Goal: Task Accomplishment & Management: Use online tool/utility

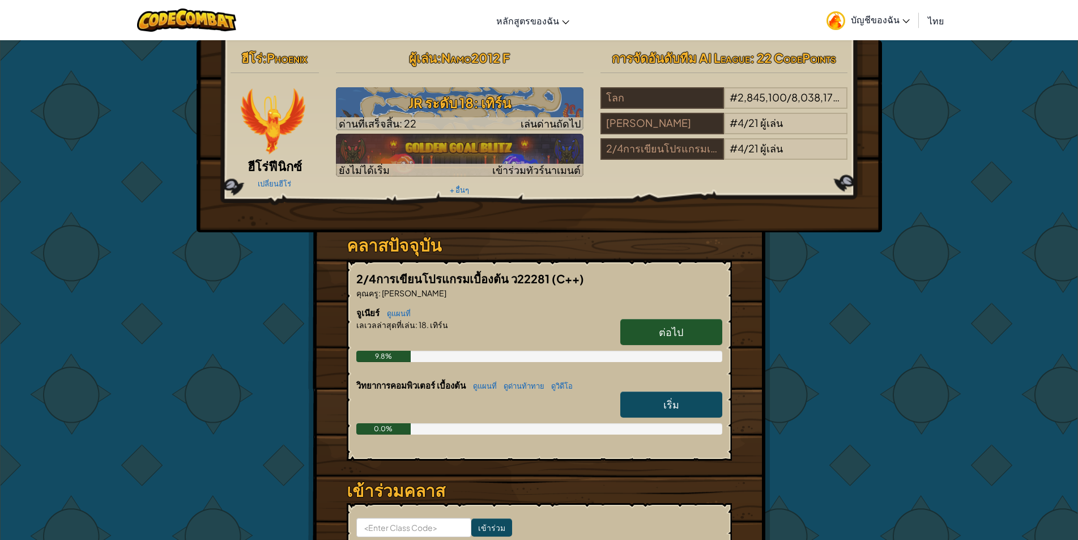
click at [450, 361] on div "9.8%" at bounding box center [539, 356] width 366 height 11
drag, startPoint x: 450, startPoint y: 361, endPoint x: 454, endPoint y: 354, distance: 8.4
click at [450, 361] on div "9.8%" at bounding box center [539, 356] width 366 height 11
click at [454, 354] on div "9.8%" at bounding box center [539, 356] width 366 height 11
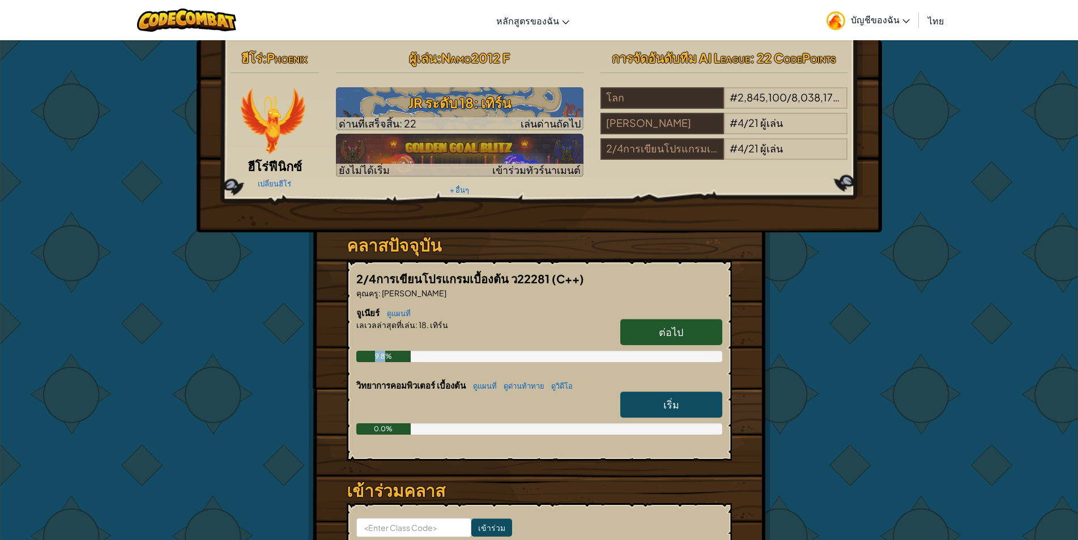
click at [455, 354] on div "9.8%" at bounding box center [539, 356] width 366 height 11
click at [458, 351] on div "9.8%" at bounding box center [539, 356] width 366 height 11
click at [460, 351] on div "9.8%" at bounding box center [539, 356] width 366 height 11
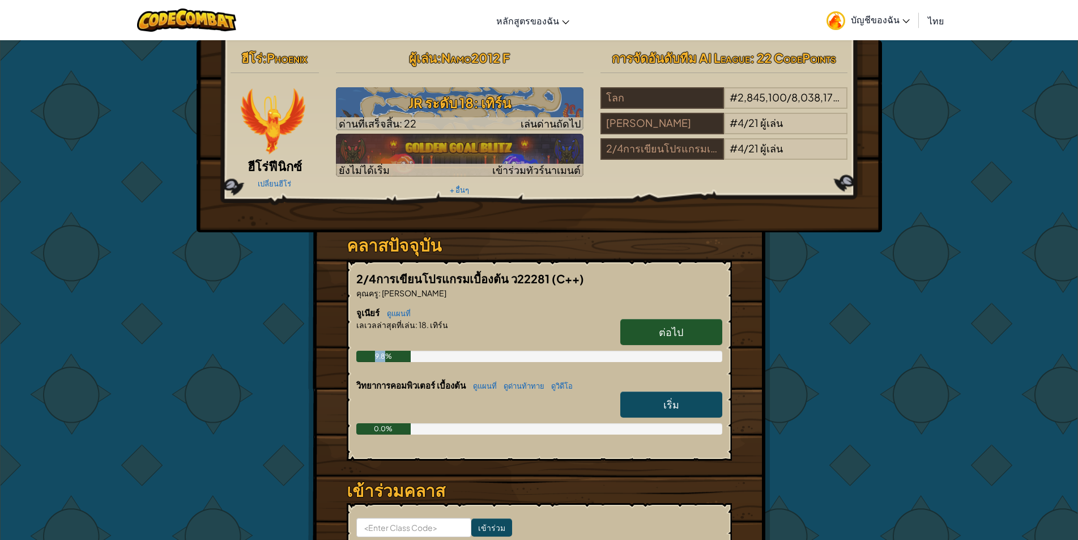
click at [458, 352] on div "9.8%" at bounding box center [539, 356] width 366 height 11
click at [458, 353] on div "9.8%" at bounding box center [539, 356] width 366 height 11
click at [458, 354] on div "9.8%" at bounding box center [539, 356] width 366 height 11
click at [460, 358] on div "9.8%" at bounding box center [539, 356] width 366 height 11
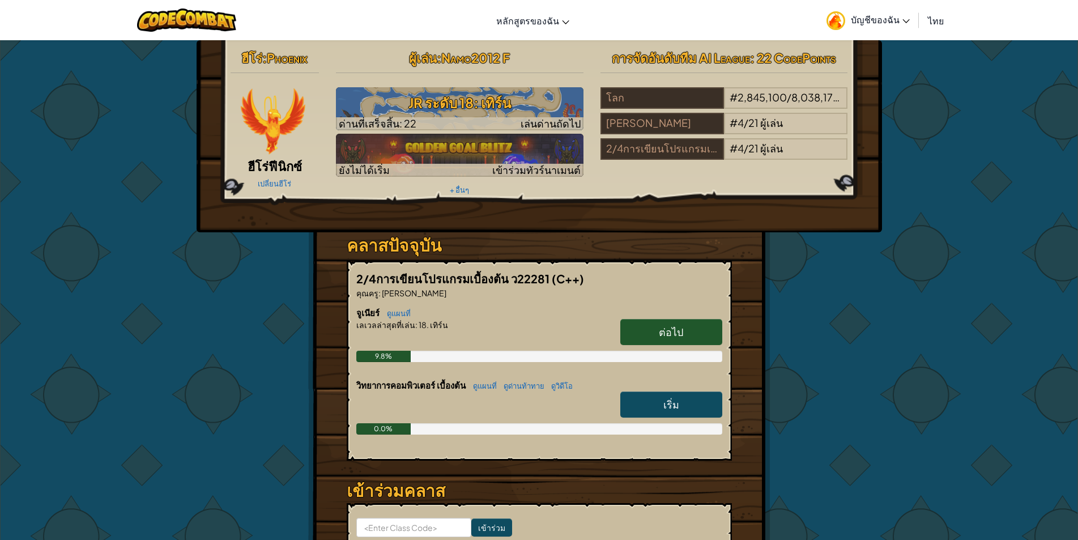
drag, startPoint x: 462, startPoint y: 358, endPoint x: 458, endPoint y: 362, distance: 6.4
click at [459, 357] on div "9.8%" at bounding box center [539, 356] width 366 height 11
drag, startPoint x: 458, startPoint y: 362, endPoint x: 458, endPoint y: 342, distance: 20.4
click at [449, 357] on div "9.8%" at bounding box center [539, 356] width 366 height 11
click at [459, 341] on div at bounding box center [539, 340] width 366 height 20
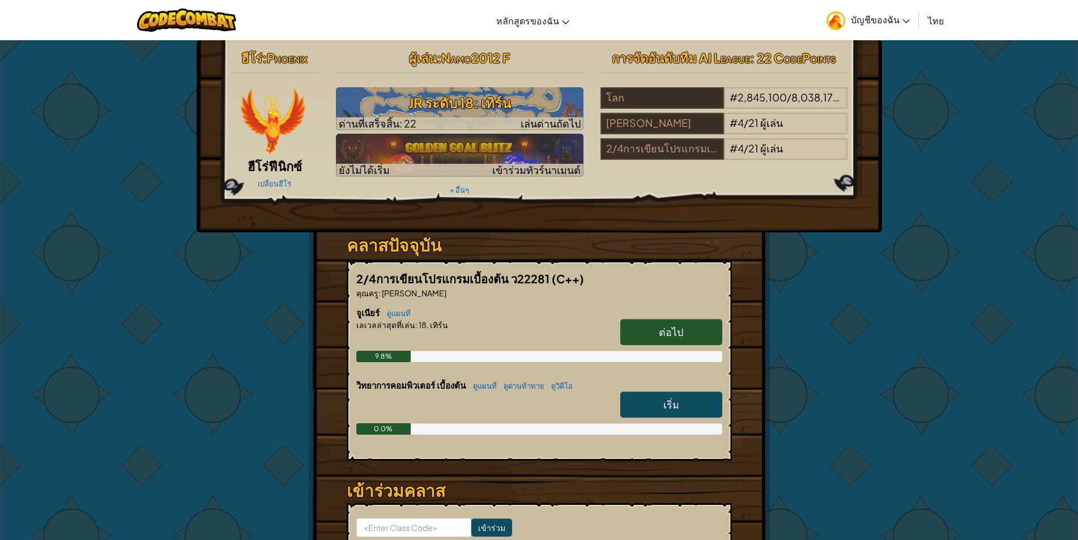
click at [642, 321] on link "ต่อไป" at bounding box center [671, 332] width 102 height 26
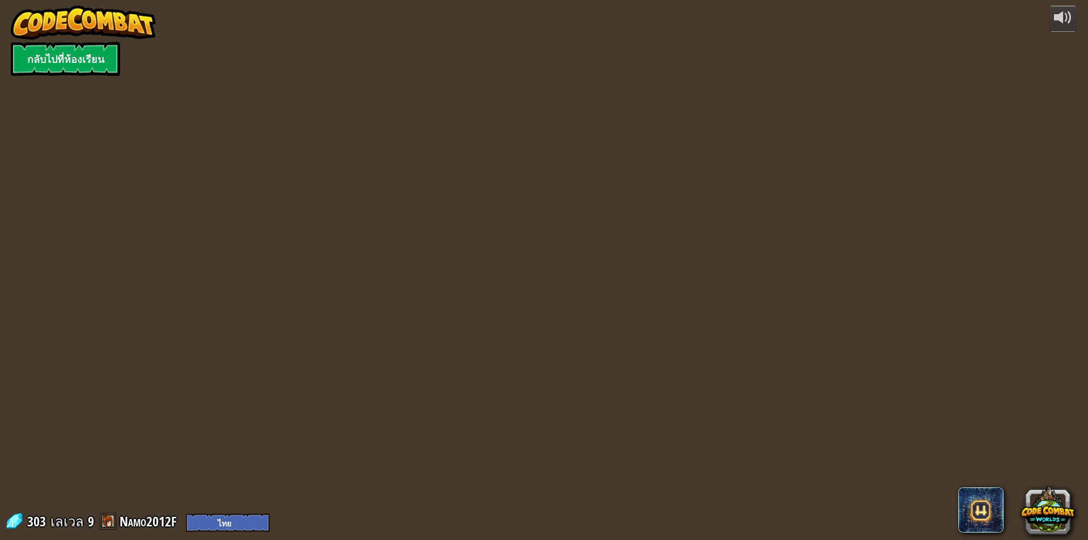
select select "th"
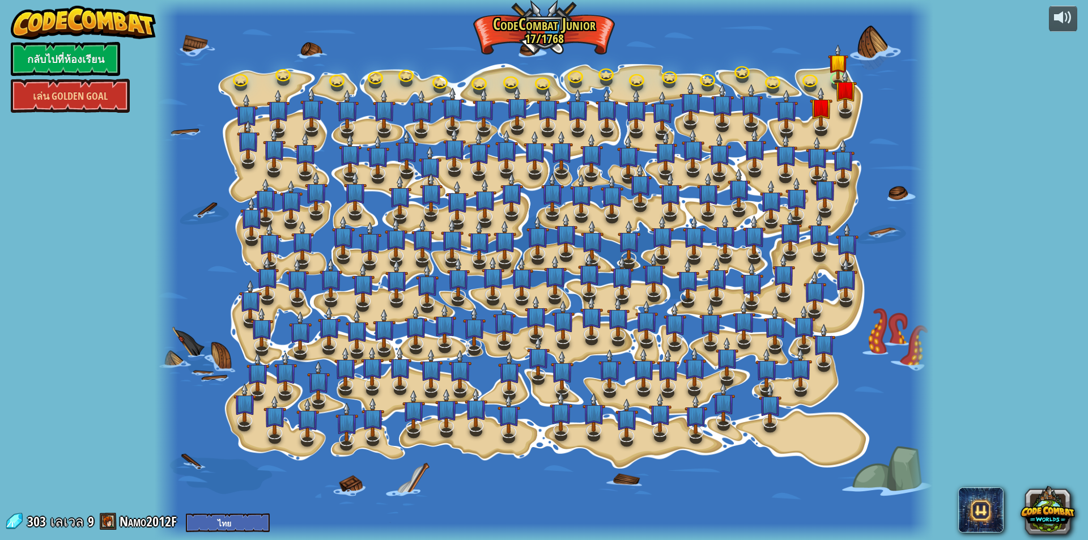
select select "th"
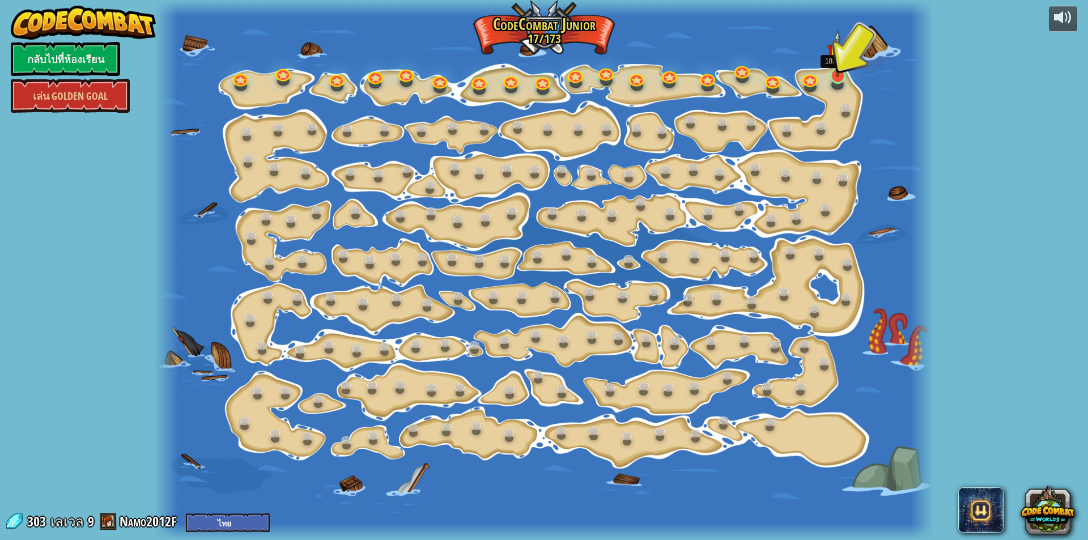
click at [836, 69] on img at bounding box center [837, 54] width 20 height 48
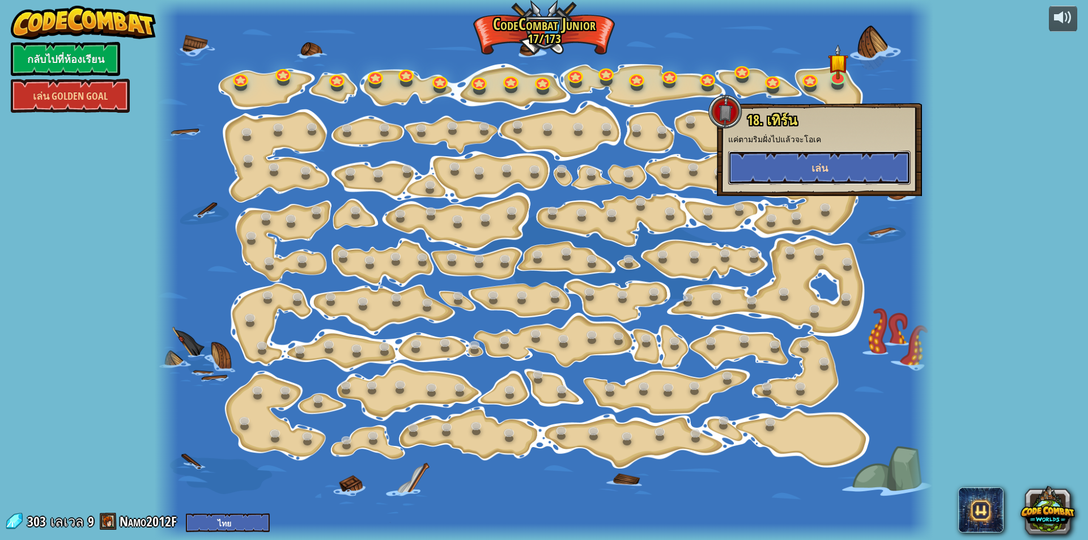
click at [794, 166] on button "เล่น" at bounding box center [819, 168] width 182 height 34
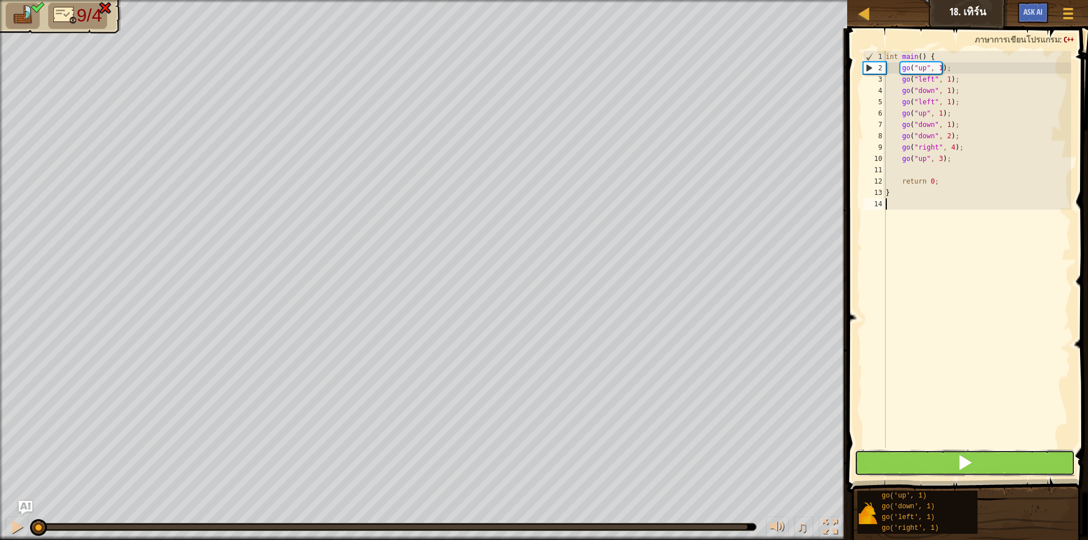
click at [959, 456] on span at bounding box center [965, 462] width 16 height 16
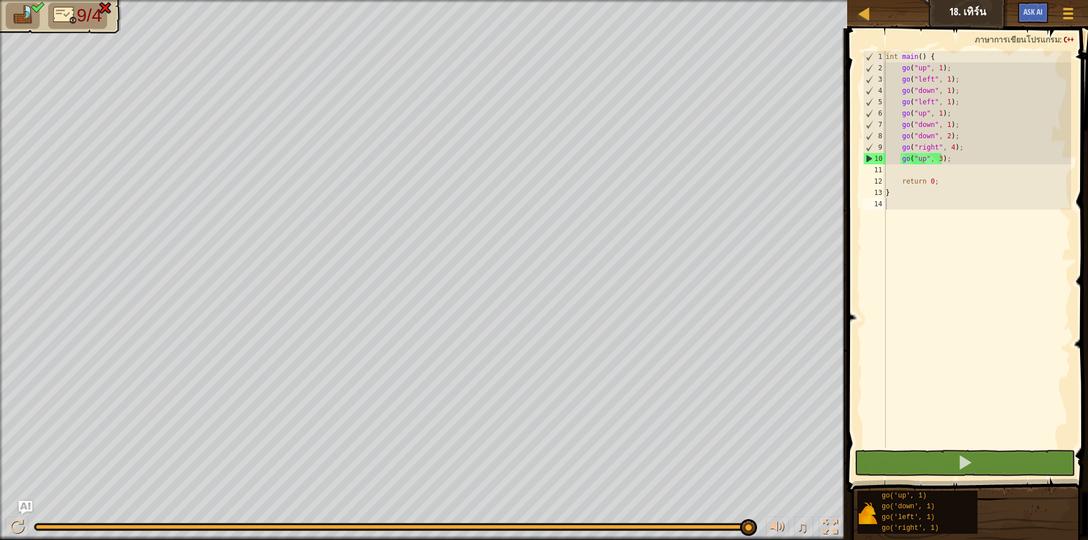
click at [71, 21] on img at bounding box center [65, 15] width 24 height 20
click at [60, 0] on div at bounding box center [423, 1] width 847 height 3
click at [63, 24] on img at bounding box center [65, 15] width 24 height 20
click at [1036, 11] on span "Ask AI" at bounding box center [1032, 11] width 19 height 11
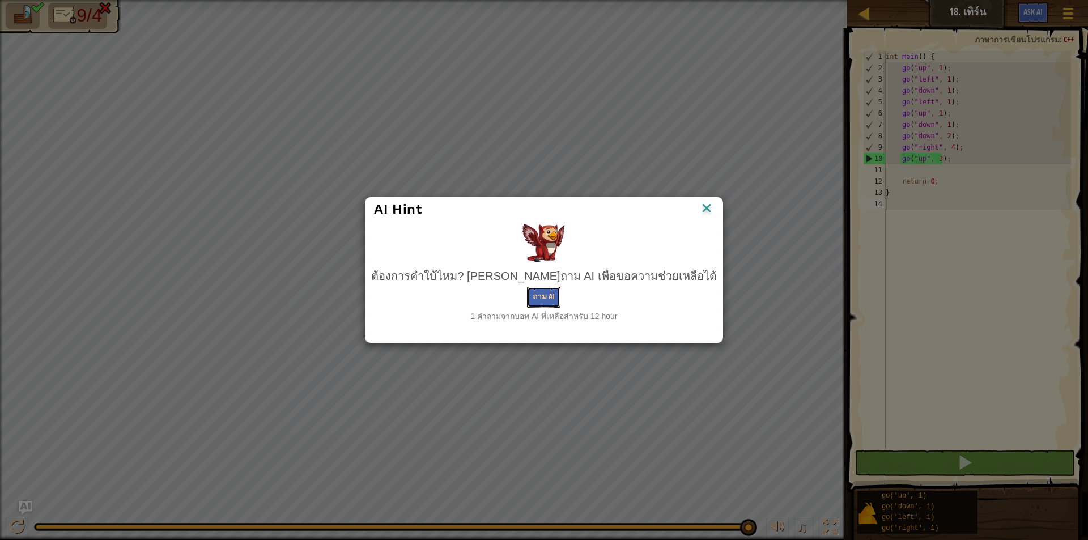
click at [542, 297] on button "ถาม AI" at bounding box center [543, 297] width 33 height 21
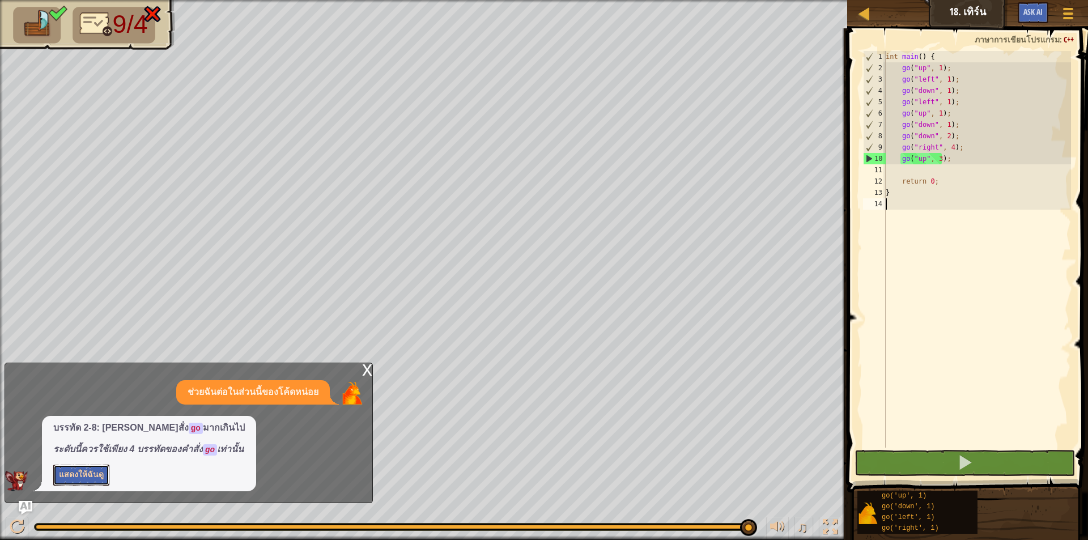
click at [76, 470] on button "แสดงให้ฉันดู" at bounding box center [81, 475] width 56 height 21
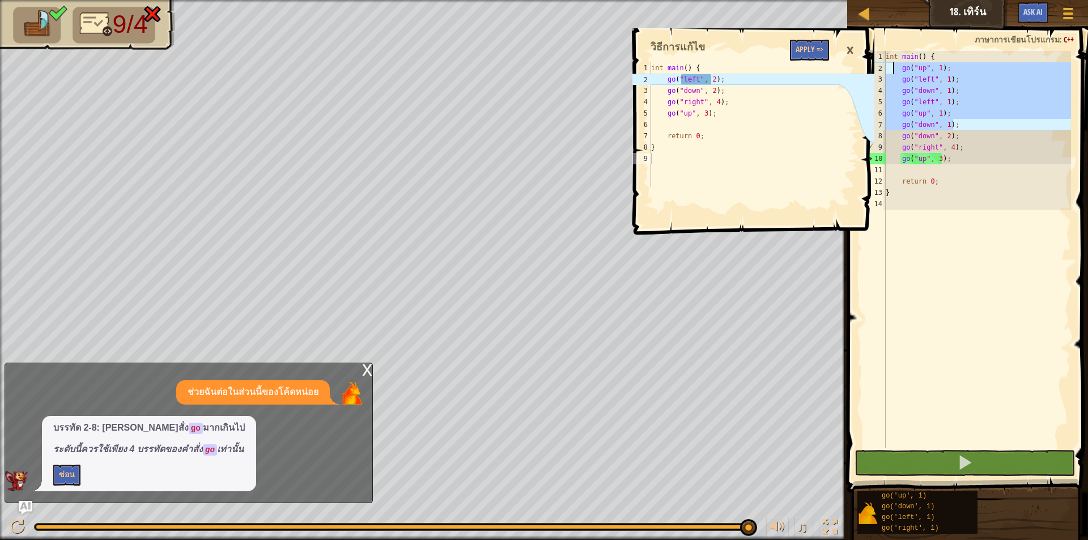
drag, startPoint x: 958, startPoint y: 126, endPoint x: 892, endPoint y: 67, distance: 87.8
click at [892, 67] on div "int main ( ) { go ( " up " , 1 ) ; go ( " left " , 1 ) ; go ( " down " , 1 ) ; …" at bounding box center [977, 260] width 188 height 419
type textarea "go("up", 1); go("left", 1);"
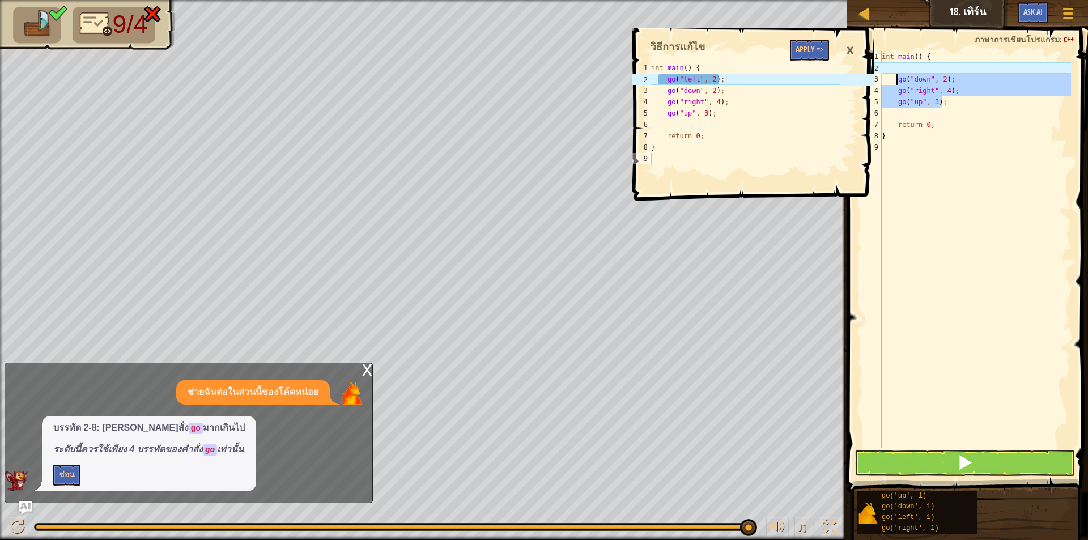
drag, startPoint x: 950, startPoint y: 97, endPoint x: 895, endPoint y: 78, distance: 58.2
click at [895, 78] on div "int main ( ) { go ( " down " , 2 ) ; go ( " right " , 4 ) ; go ( " up " , 3 ) ;…" at bounding box center [975, 260] width 192 height 419
type textarea "go("down", 2); go("right", 4);"
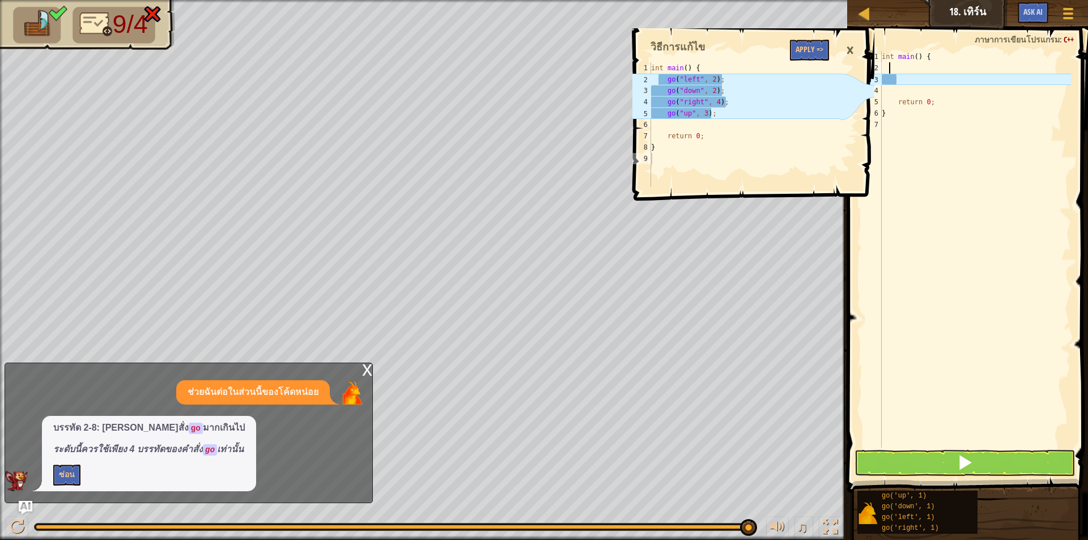
click at [915, 64] on div "int main ( ) { return 0 ; }" at bounding box center [975, 260] width 192 height 419
type textarea "g"
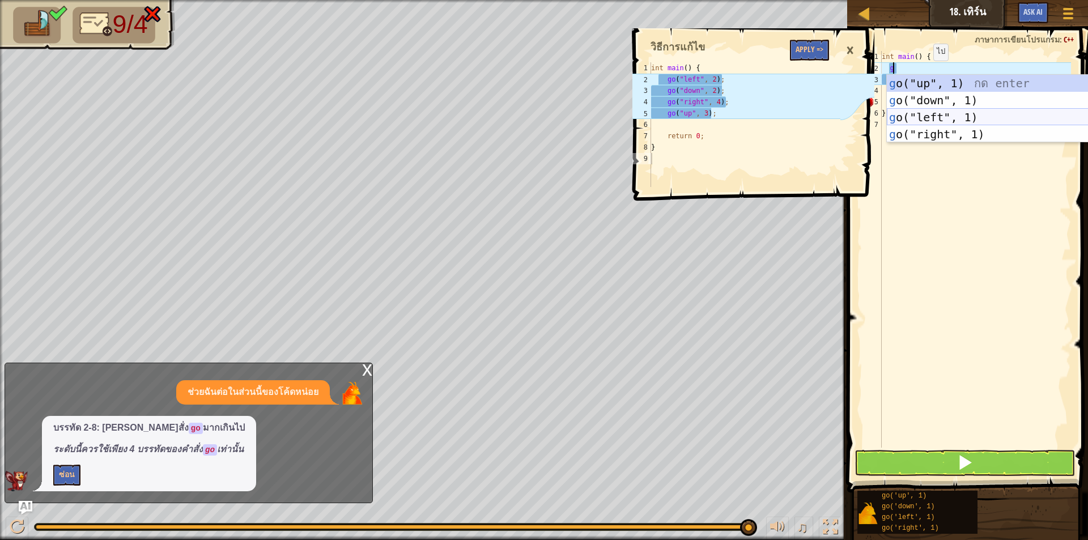
click at [943, 117] on div "g o("up", 1) กด enter g o("down", 1) กด enter g o("left", 1) กด enter g o("righ…" at bounding box center [994, 126] width 214 height 102
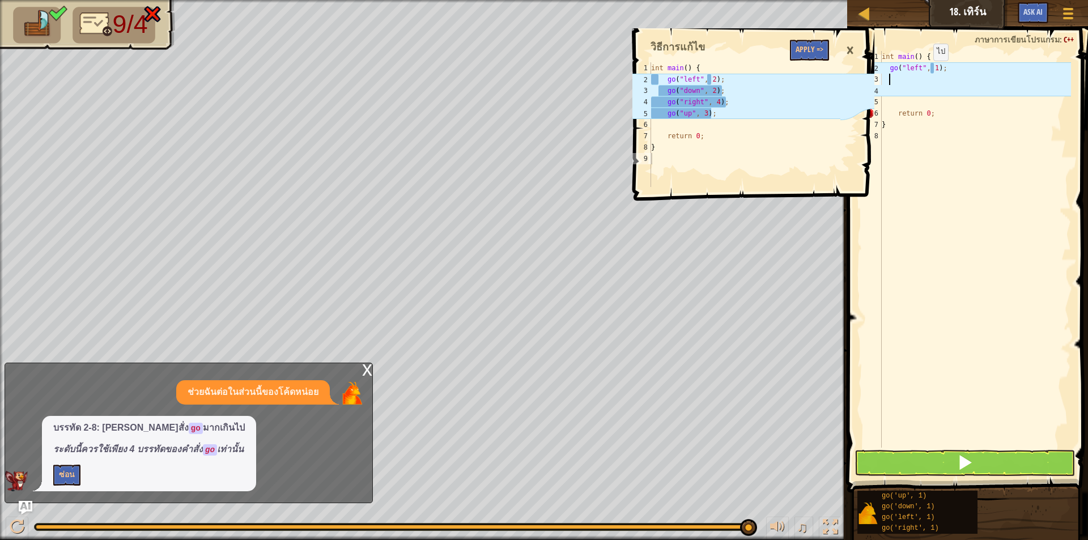
scroll to position [5, 0]
click at [935, 66] on div "int main ( ) { go ( " left " , 1 ) ; return 0 ; }" at bounding box center [975, 260] width 192 height 419
type textarea "go("left", 2);"
click at [948, 75] on div "int main ( ) { go ( " left " , 2 ) ; return 0 ; }" at bounding box center [975, 260] width 192 height 419
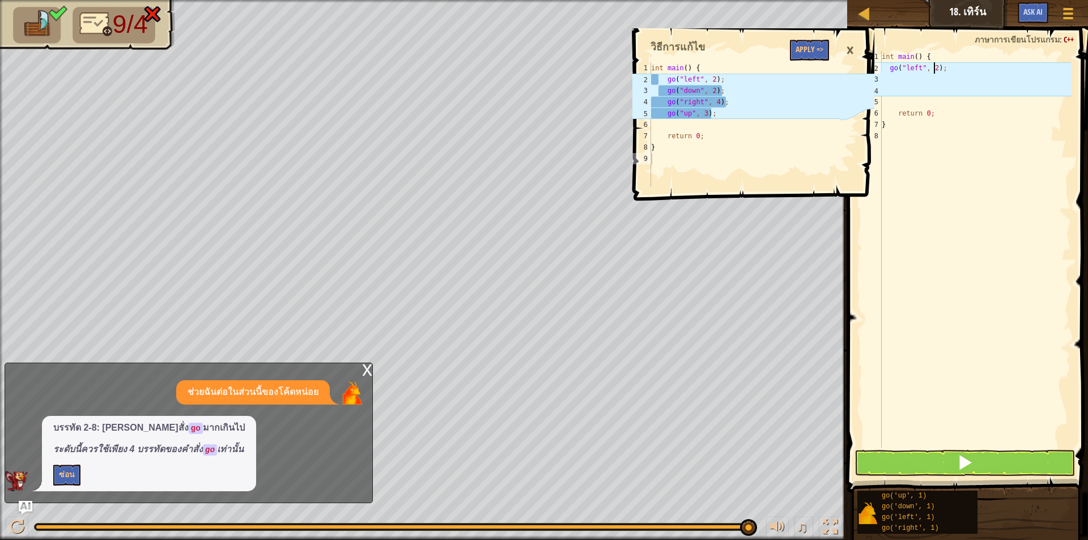
scroll to position [5, 0]
type textarea "g"
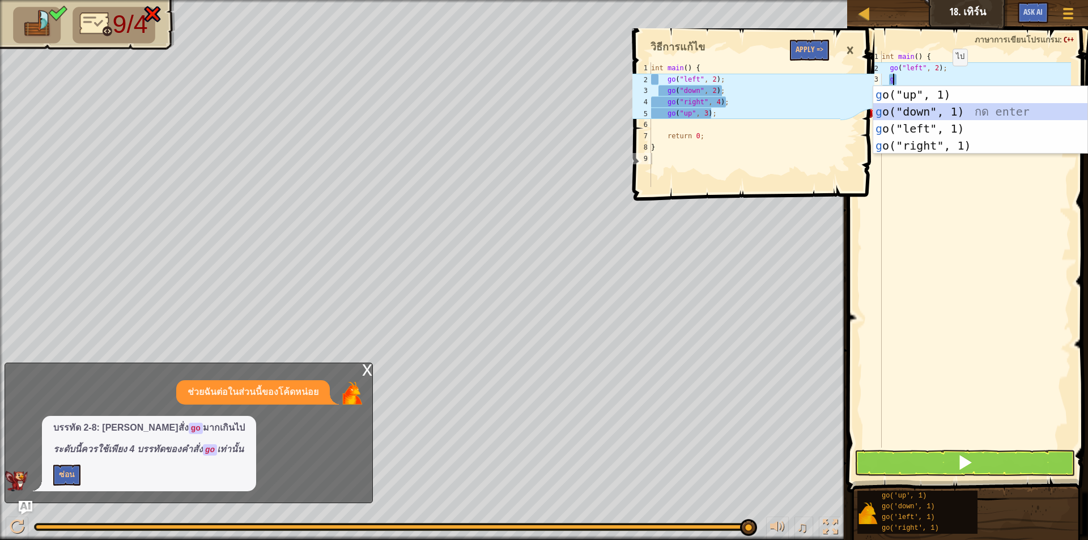
click at [945, 104] on div "g o("up", 1) กด enter g o("down", 1) กด enter g o("left", 1) กด enter g o("righ…" at bounding box center [980, 137] width 214 height 102
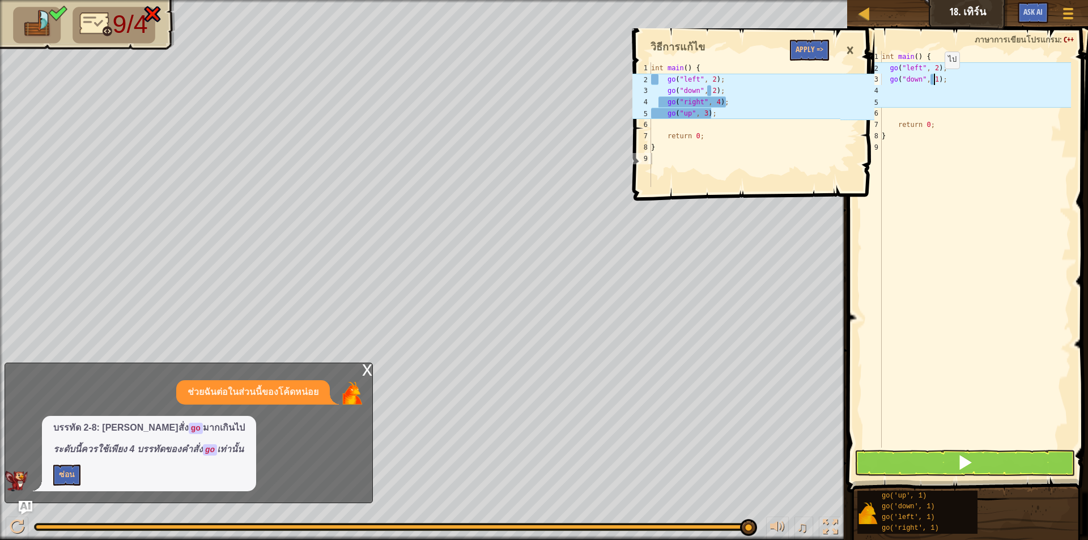
click at [935, 80] on div "int main ( ) { go ( " left " , 2 ) ; go ( " down " , 1 ) ; return 0 ; }" at bounding box center [975, 260] width 192 height 419
type textarea "go("down", 2);"
click at [933, 97] on div "int main ( ) { go ( " left " , 2 ) ; go ( " down " , 2 ) ; return 0 ; }" at bounding box center [975, 260] width 192 height 419
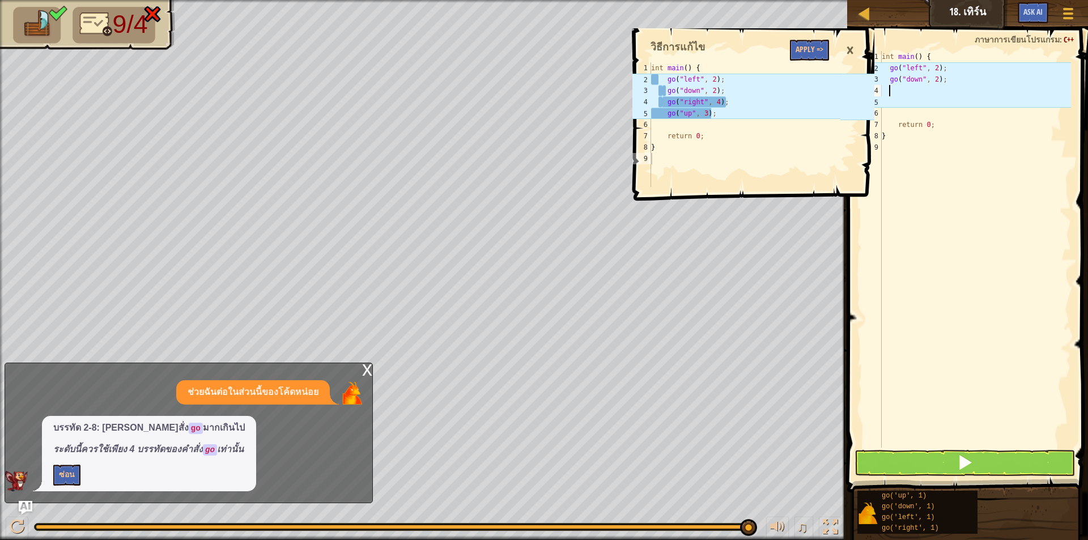
click at [933, 85] on div "int main ( ) { go ( " left " , 2 ) ; go ( " down " , 2 ) ; return 0 ; }" at bounding box center [975, 260] width 192 height 419
type textarea "g"
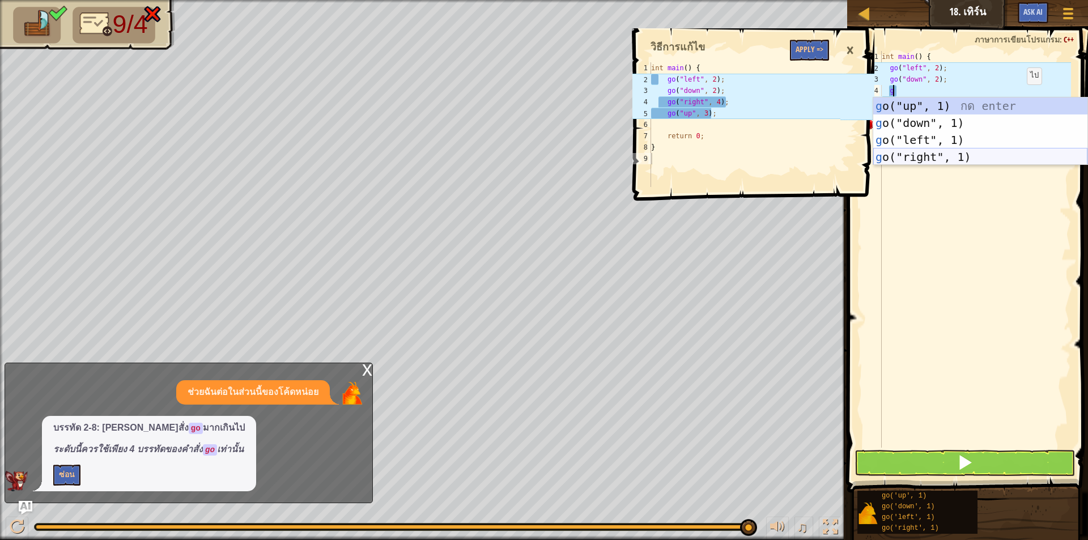
click at [932, 154] on div "g o("up", 1) กด enter g o("down", 1) กด enter g o("left", 1) กด enter g o("righ…" at bounding box center [980, 148] width 214 height 102
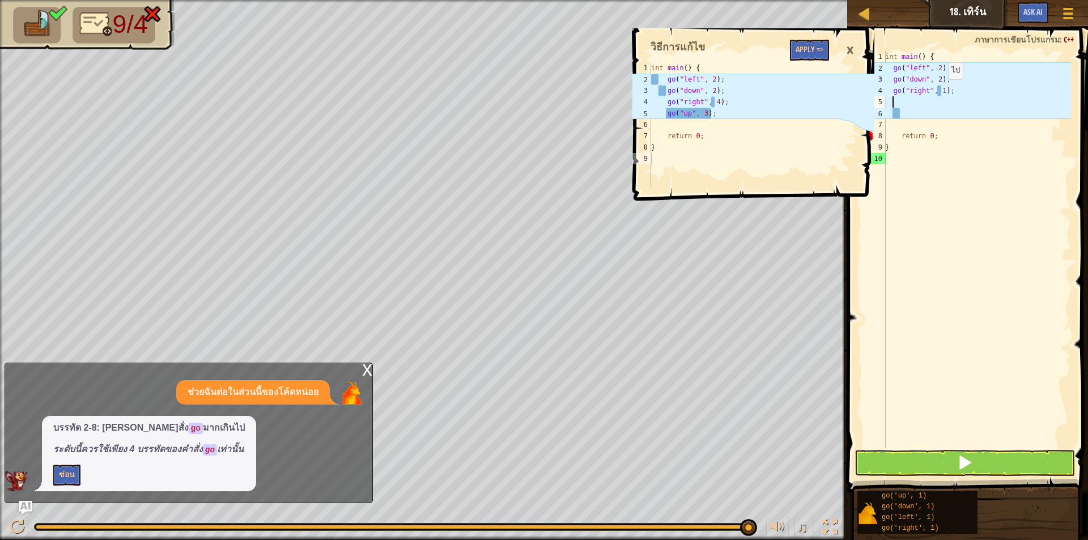
click at [942, 91] on div "int main ( ) { go ( " left " , 2 ) ; go ( " down " , 2 ) ; go ( " right " , 1 )…" at bounding box center [977, 260] width 188 height 419
type textarea "go("right", 4);"
click at [959, 101] on div "int main ( ) { go ( " left " , 2 ) ; go ( " down " , 2 ) ; go ( " right " , 4 )…" at bounding box center [977, 260] width 188 height 419
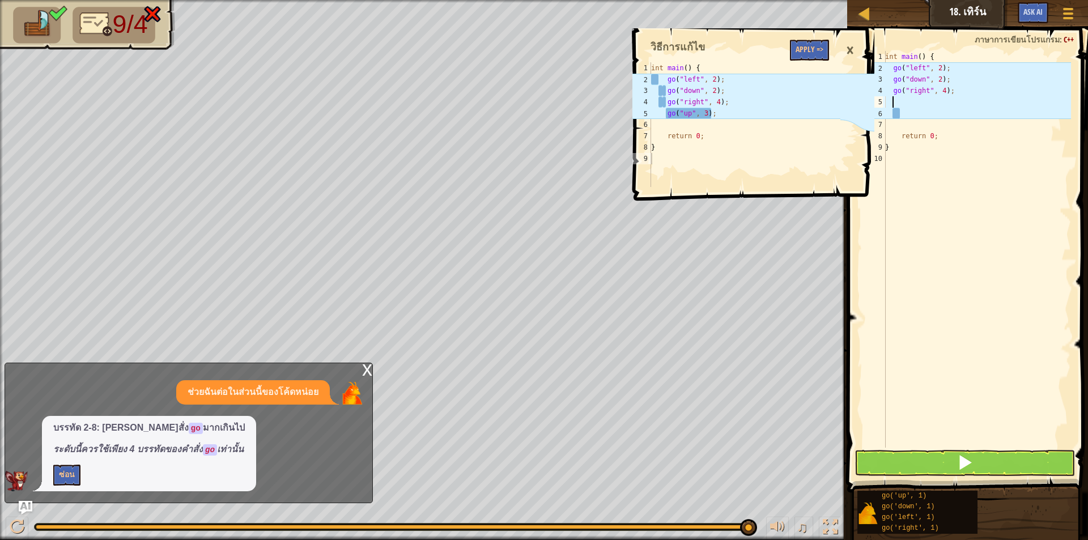
type textarea "g"
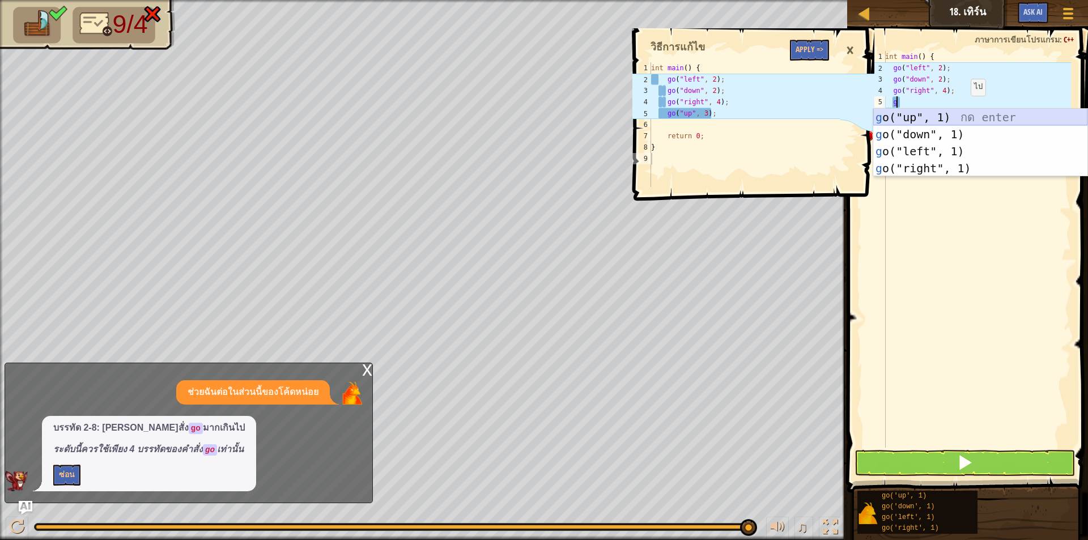
click at [950, 119] on div "g o("up", 1) กด enter g o("down", 1) กด enter g o("left", 1) กด enter g o("righ…" at bounding box center [980, 160] width 214 height 102
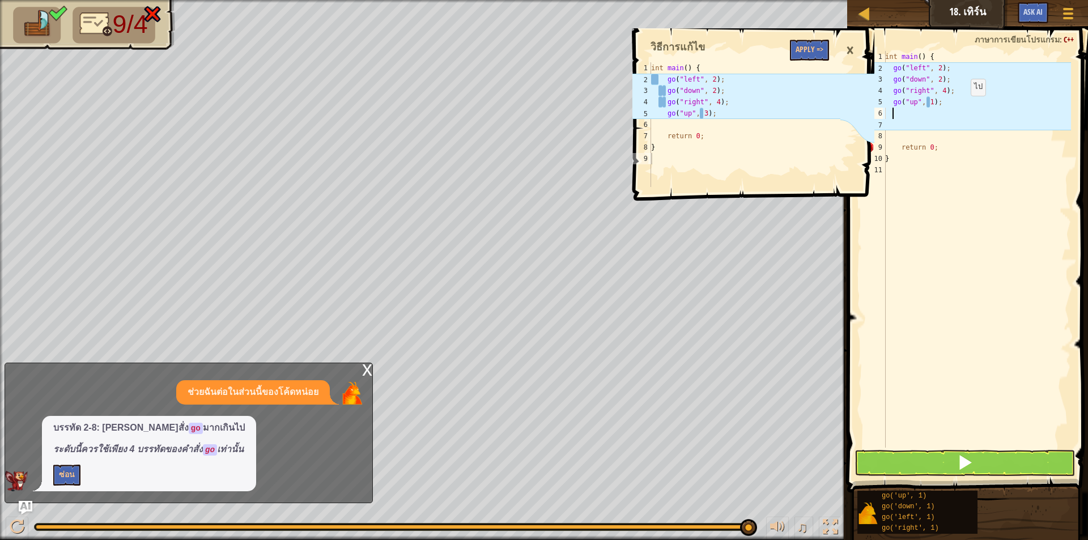
scroll to position [5, 0]
click at [930, 101] on div "int main ( ) { go ( " left " , 2 ) ; go ( " down " , 2 ) ; go ( " right " , 4 )…" at bounding box center [977, 260] width 188 height 419
type textarea "go("up", 3);"
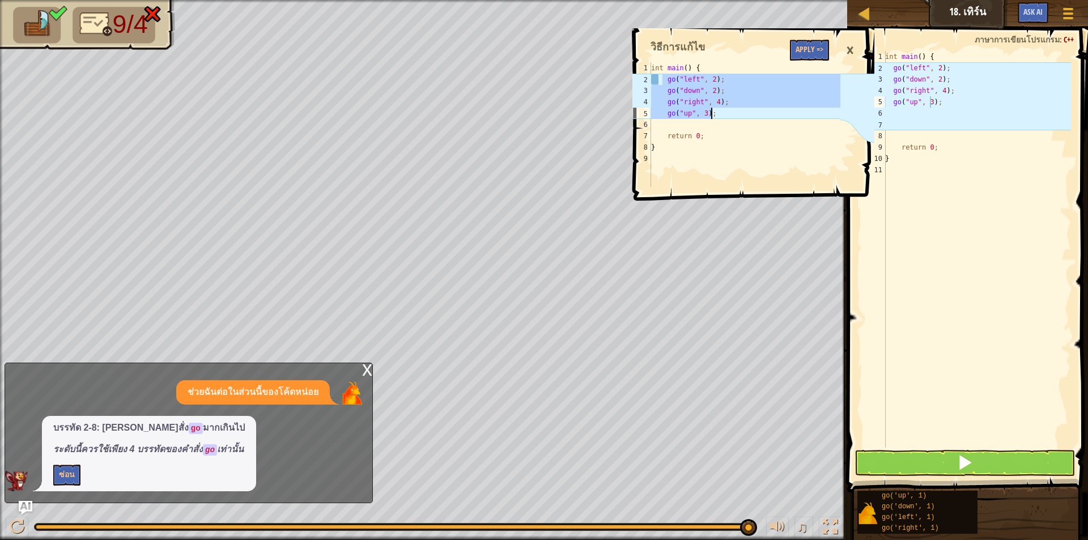
drag, startPoint x: 664, startPoint y: 75, endPoint x: 722, endPoint y: 117, distance: 72.2
click at [722, 117] on div "int main ( ) { go ( " left " , 2 ) ; go ( " down " , 2 ) ; go ( " right " , 4 )…" at bounding box center [745, 135] width 192 height 147
type textarea "go("right", 4); go("up", 3);"
click at [971, 467] on span at bounding box center [965, 462] width 16 height 16
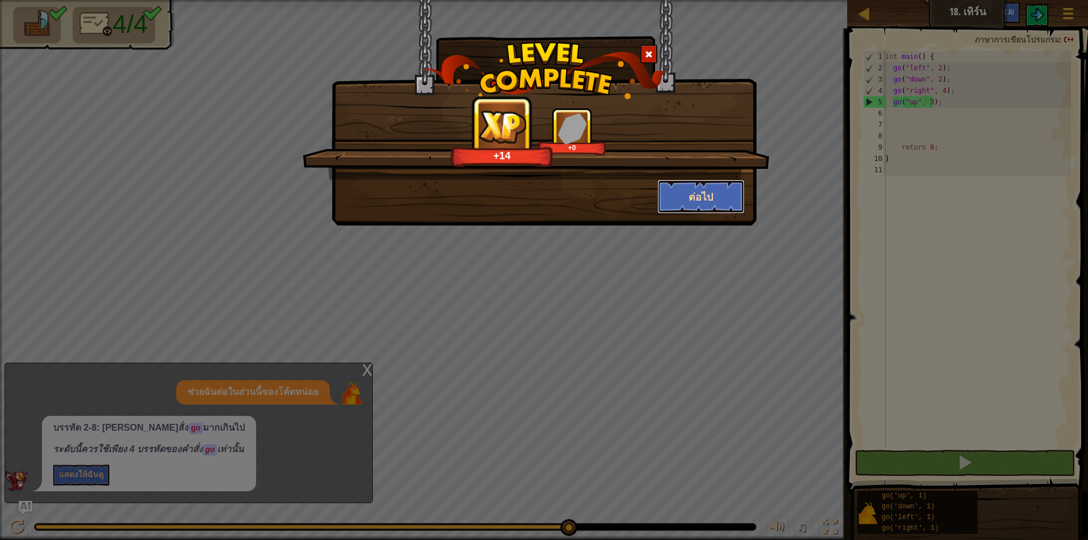
click at [665, 190] on button "ต่อไป" at bounding box center [701, 197] width 88 height 34
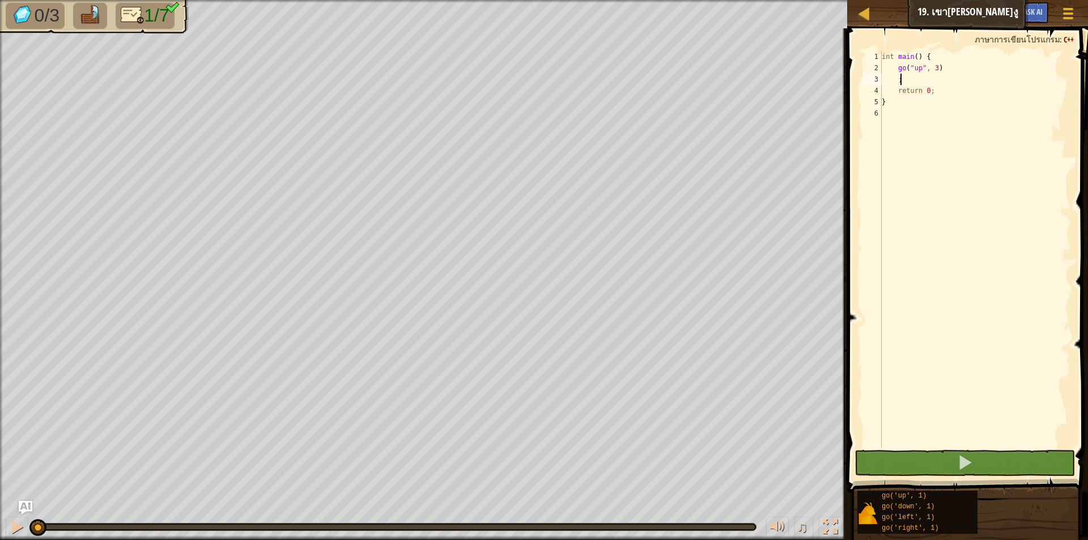
click at [939, 79] on div "int main ( ) { go ( " up " , 3 ) ; return 0 ; }" at bounding box center [975, 260] width 192 height 419
type textarea ";"
type textarea "g"
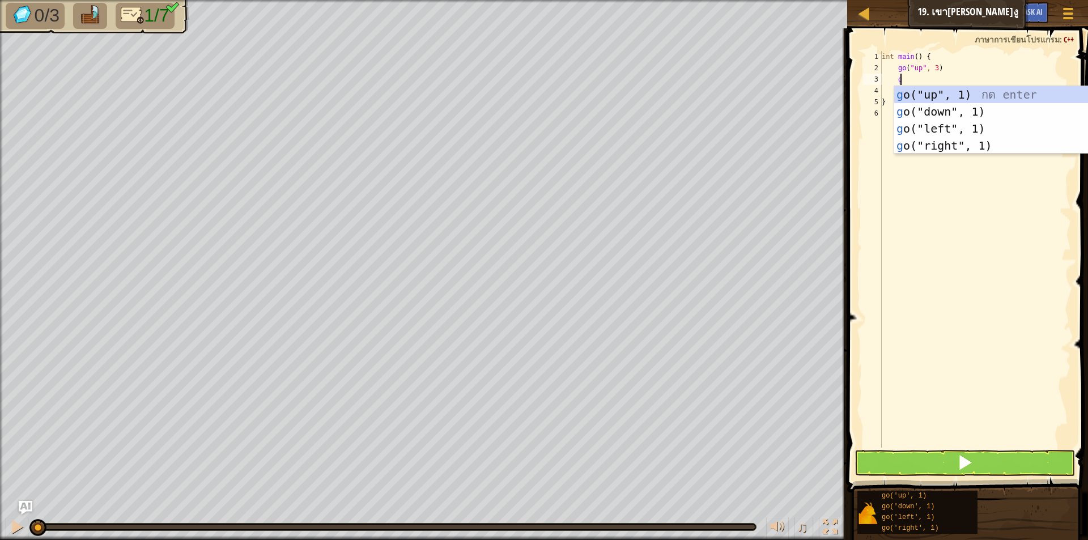
scroll to position [5, 1]
click at [956, 137] on div "g o("up", 1) กด enter g o("down", 1) กด enter g o("left", 1) กด enter g o("righ…" at bounding box center [1001, 137] width 214 height 102
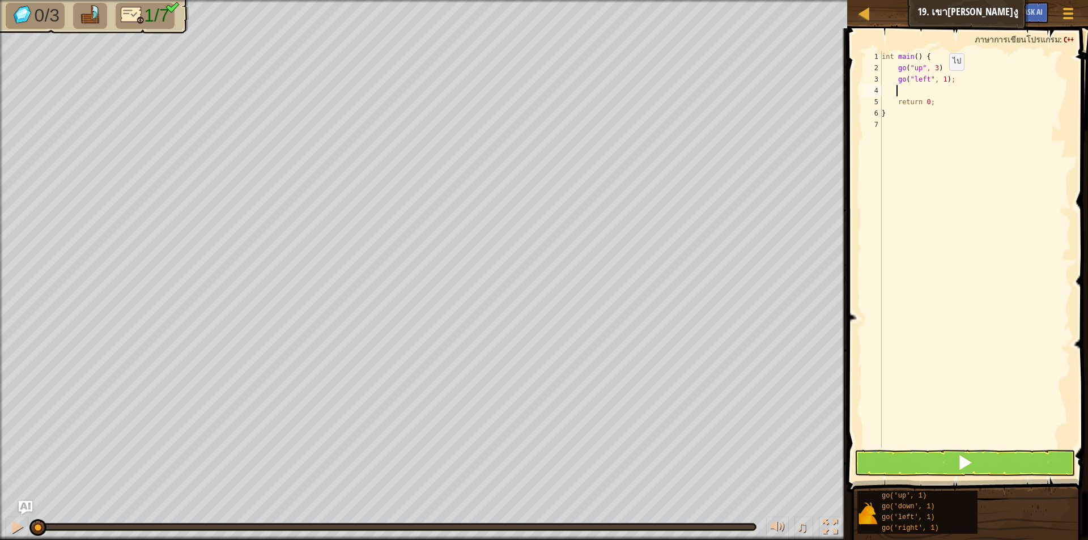
scroll to position [5, 1]
click at [943, 80] on div "int main ( ) { go ( " up " , 3 ) go ( " left " , 1 ) ; return 0 ; }" at bounding box center [975, 260] width 192 height 419
click at [933, 96] on div "int main ( ) { go ( " up " , 3 ) go ( " left " , 2 ) ; return 0 ; }" at bounding box center [975, 260] width 192 height 419
type textarea "return 0;"
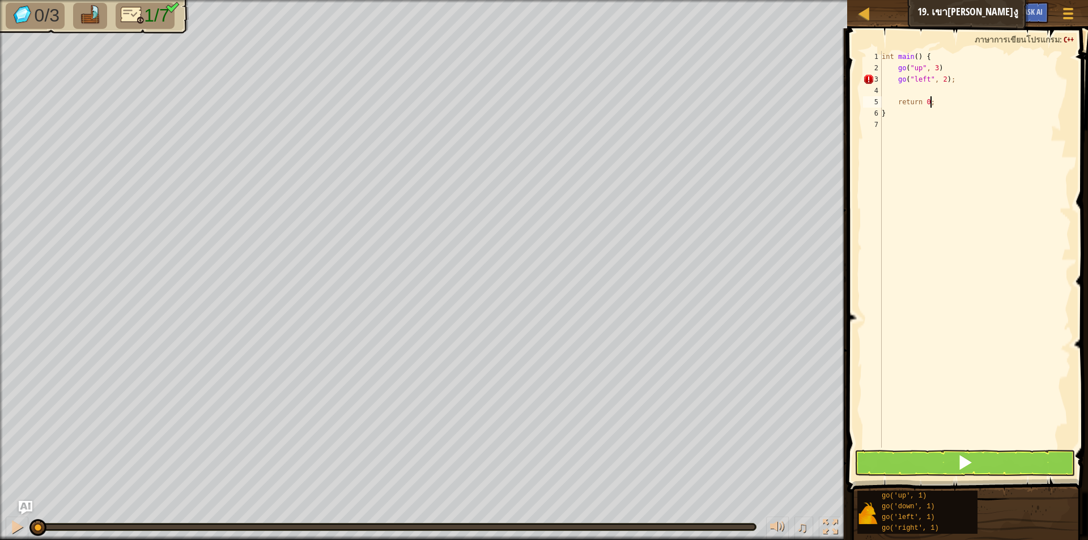
click at [935, 87] on div "int main ( ) { go ( " up " , 3 ) go ( " left " , 2 ) ; return 0 ; }" at bounding box center [975, 260] width 192 height 419
type textarea "เ"
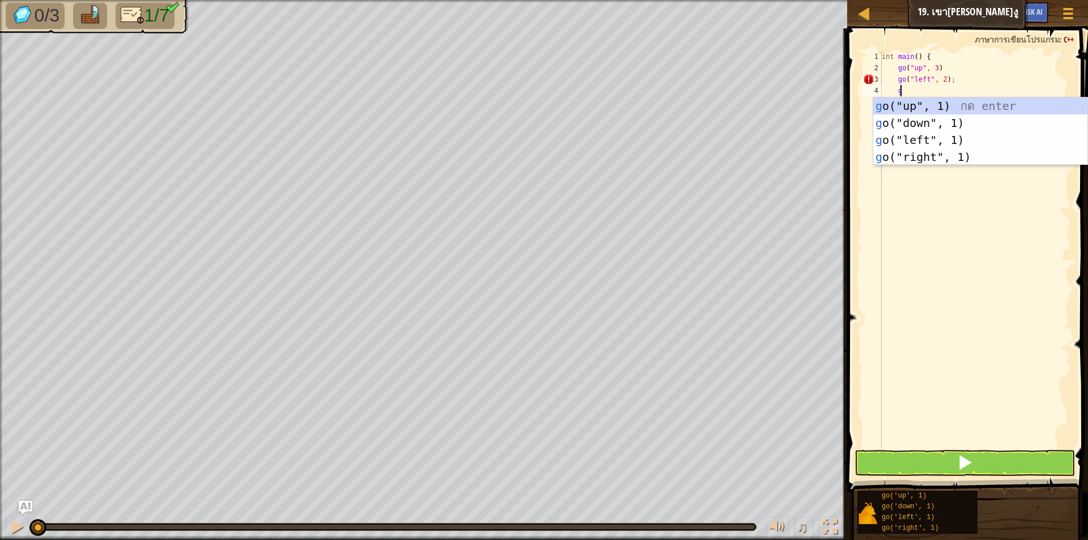
scroll to position [5, 1]
type textarea "go"
click at [976, 104] on div "go ("up", 1) กด enter go ("down", 1) กด enter go ("left", 1) กด enter go ("righ…" at bounding box center [980, 148] width 214 height 102
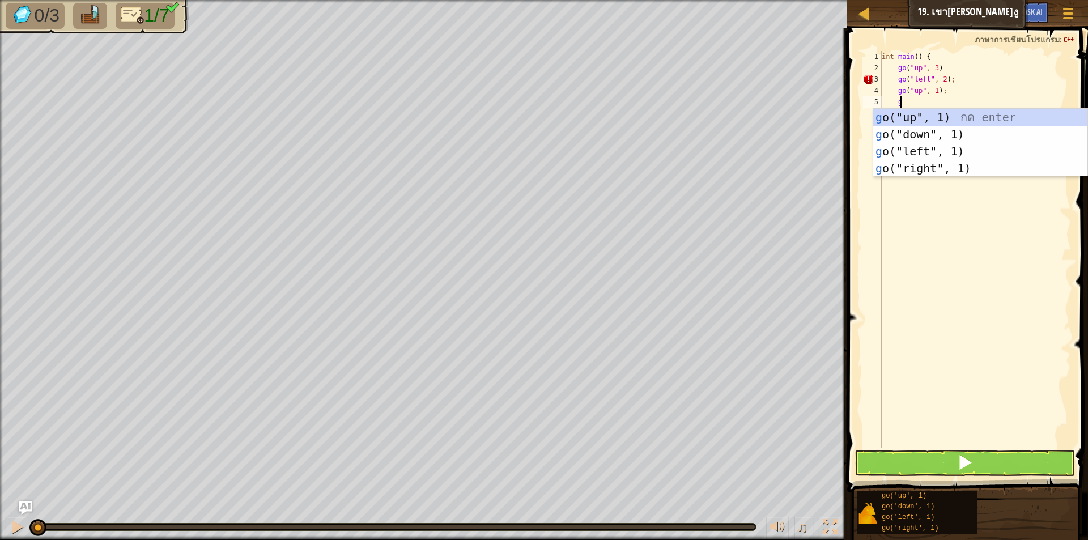
type textarea "go"
click at [922, 165] on div "go ("up", 1) กด enter go ("down", 1) กด enter go ("left", 1) กด enter go ("righ…" at bounding box center [980, 160] width 214 height 102
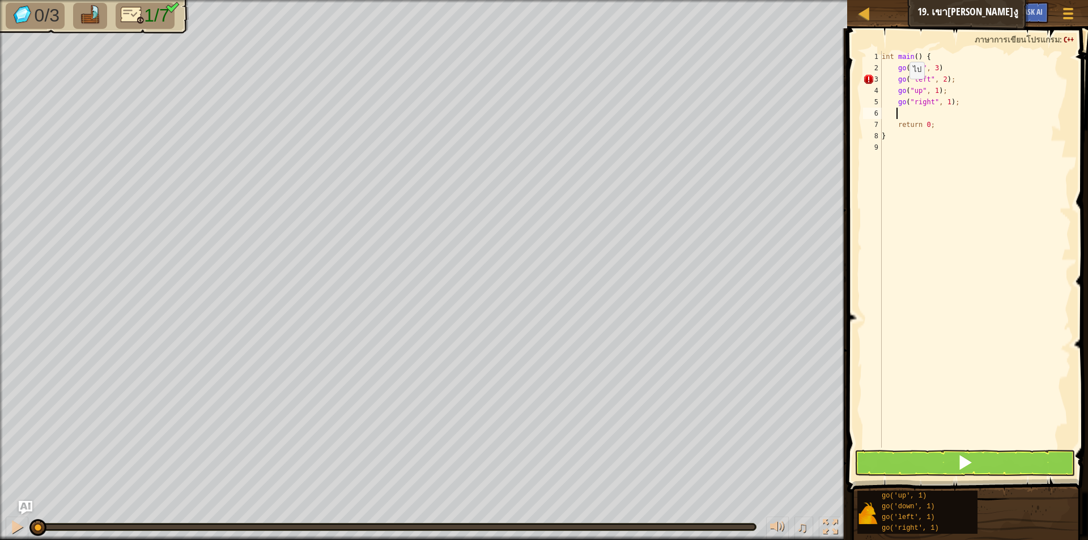
scroll to position [5, 1]
click at [946, 100] on div "int main ( ) { go ( " up " , 3 ) go ( " left " , 2 ) ; go ( " up " , 1 ) ; go (…" at bounding box center [975, 260] width 192 height 419
type textarea "go("right", 2);"
click at [959, 102] on div "int main ( ) { go ( " up " , 3 ) go ( " left " , 2 ) ; go ( " up " , 1 ) ; go (…" at bounding box center [975, 260] width 192 height 419
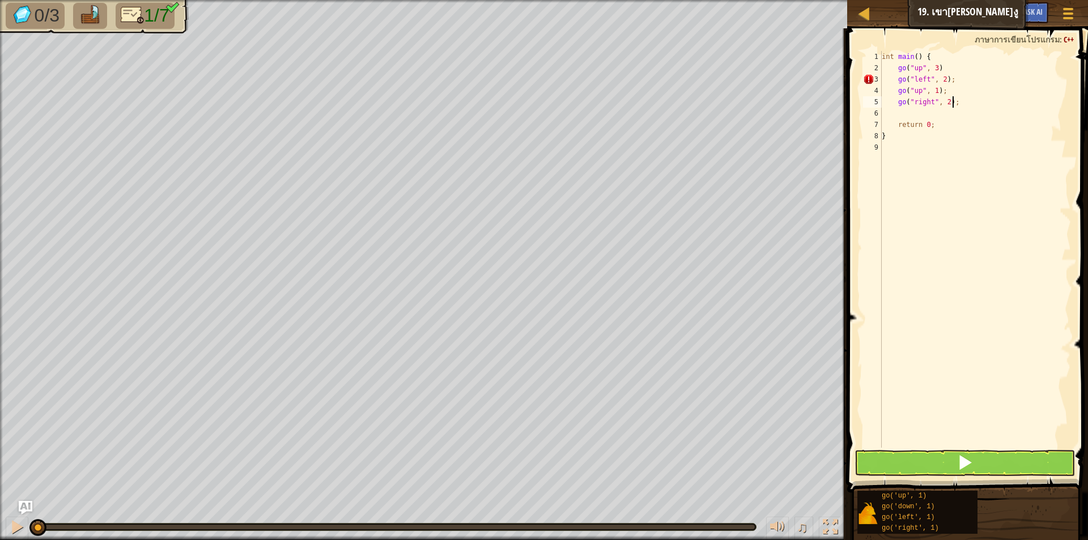
click at [951, 112] on div "int main ( ) { go ( " up " , 3 ) go ( " left " , 2 ) ; go ( " up " , 1 ) ; go (…" at bounding box center [975, 260] width 192 height 419
type textarea "g"
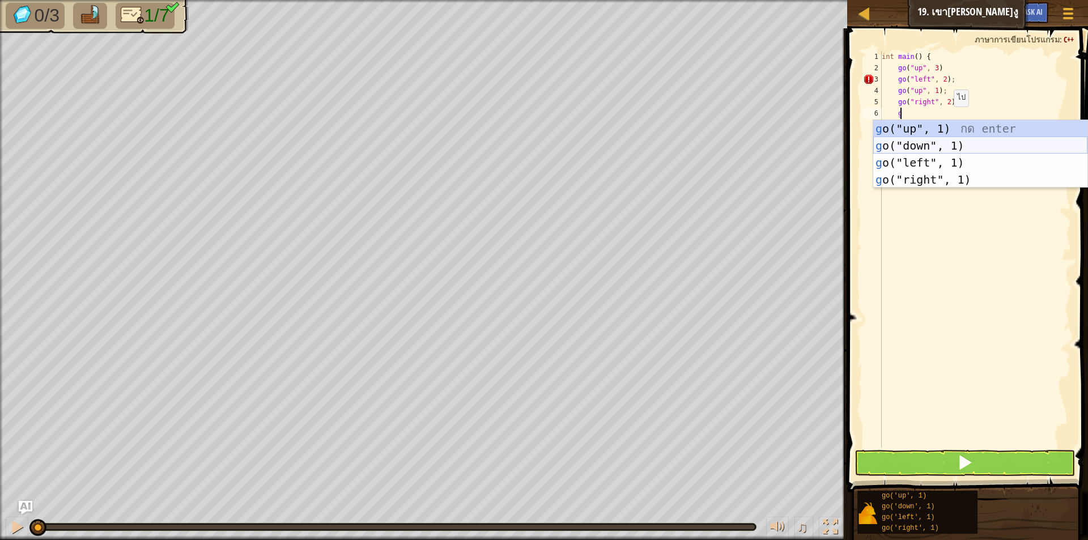
click at [917, 143] on div "g o("up", 1) กด enter g o("down", 1) กด enter g o("left", 1) กด enter g o("righ…" at bounding box center [980, 171] width 214 height 102
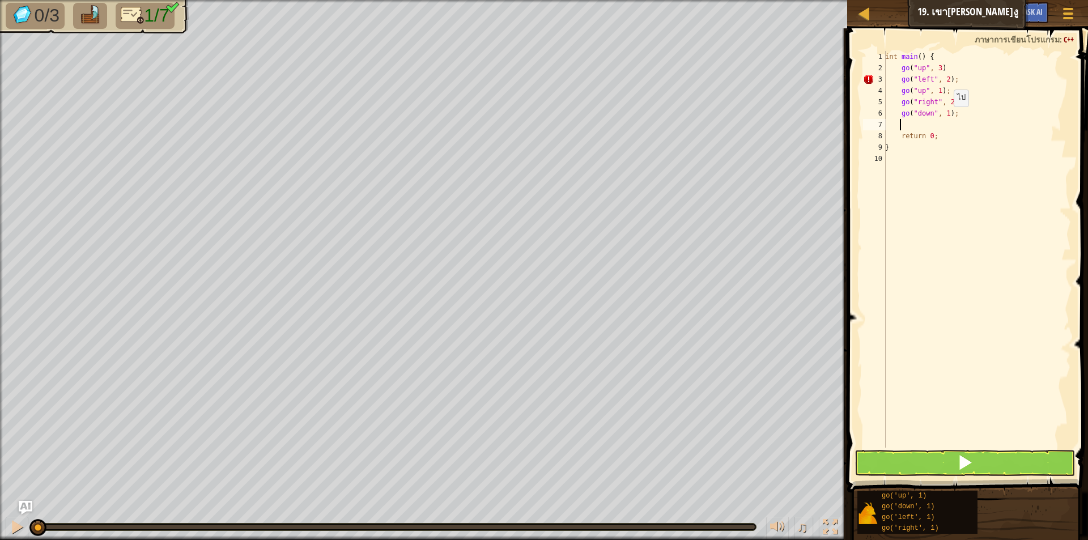
scroll to position [5, 1]
click at [946, 111] on div "int main ( ) { go ( " up " , 3 ) go ( " left " , 2 ) ; go ( " up " , 1 ) ; go (…" at bounding box center [977, 260] width 188 height 419
type textarea "go("down", 2);"
click at [967, 127] on div "int main ( ) { go ( " up " , 3 ) go ( " left " , 2 ) ; go ( " up " , 1 ) ; go (…" at bounding box center [977, 260] width 188 height 419
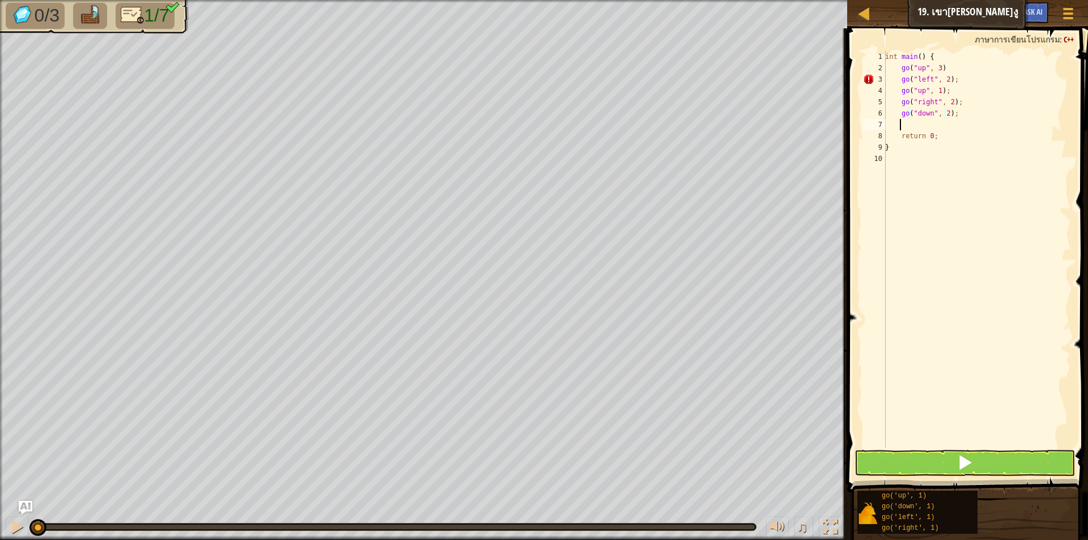
scroll to position [5, 1]
type textarea "g"
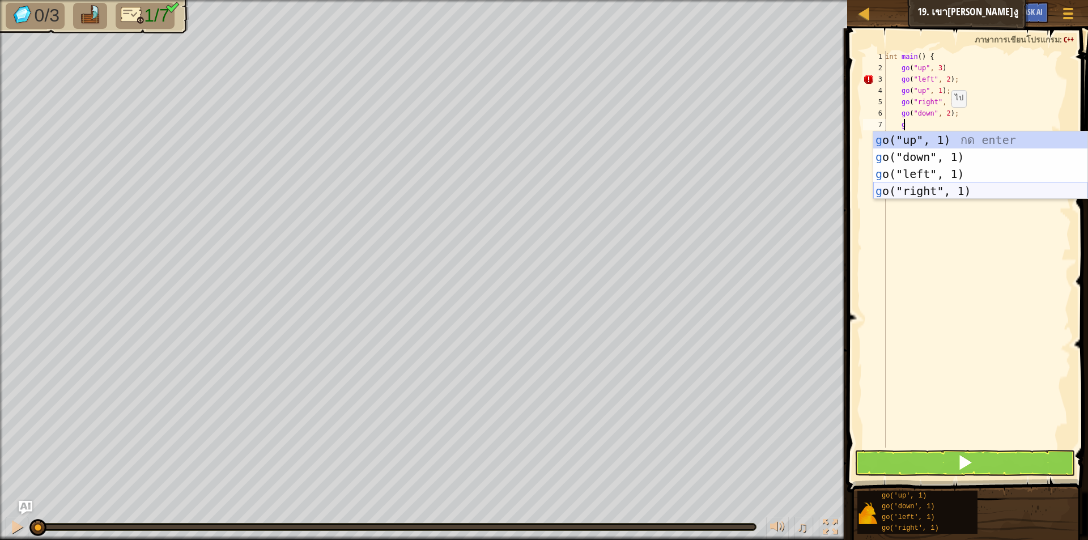
click at [926, 187] on div "g o("up", 1) กด enter g o("down", 1) กด enter g o("left", 1) กด enter g o("righ…" at bounding box center [980, 182] width 214 height 102
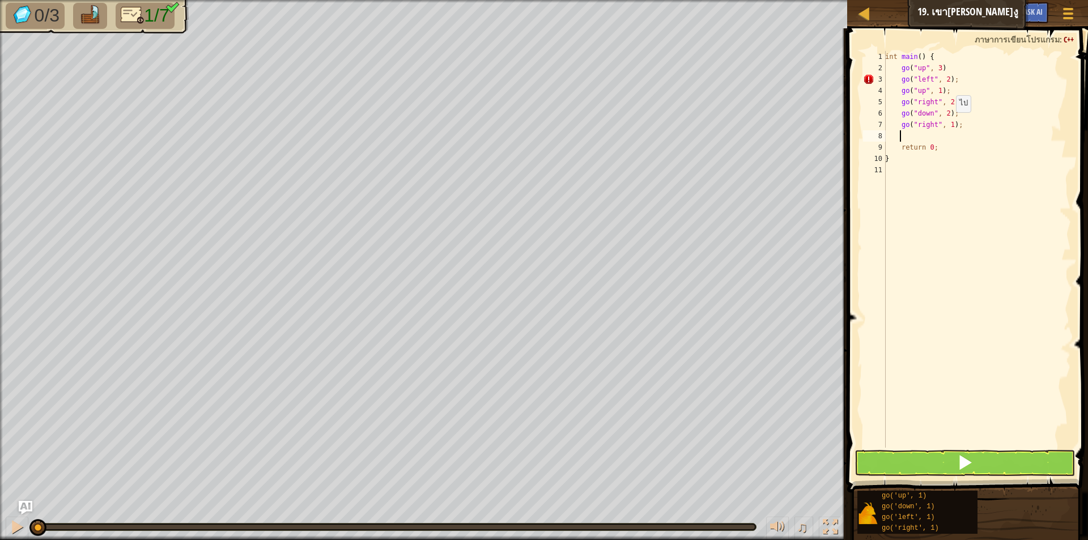
click at [950, 124] on div "int main ( ) { go ( " up " , 3 ) go ( " left " , 2 ) ; go ( " up " , 1 ) ; go (…" at bounding box center [977, 260] width 188 height 419
type textarea "go("right", 2);"
click at [959, 137] on div "int main ( ) { go ( " up " , 3 ) go ( " left " , 2 ) ; go ( " up " , 1 ) ; go (…" at bounding box center [977, 260] width 188 height 419
type textarea "g"
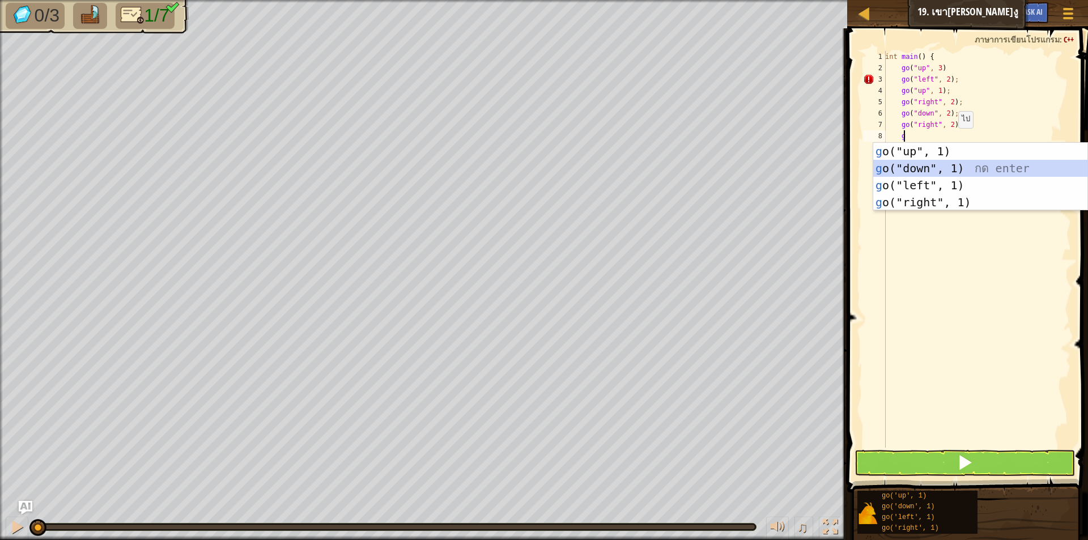
click at [947, 167] on div "g o("up", 1) กด enter g o("down", 1) กด enter g o("left", 1) กด enter g o("righ…" at bounding box center [980, 194] width 214 height 102
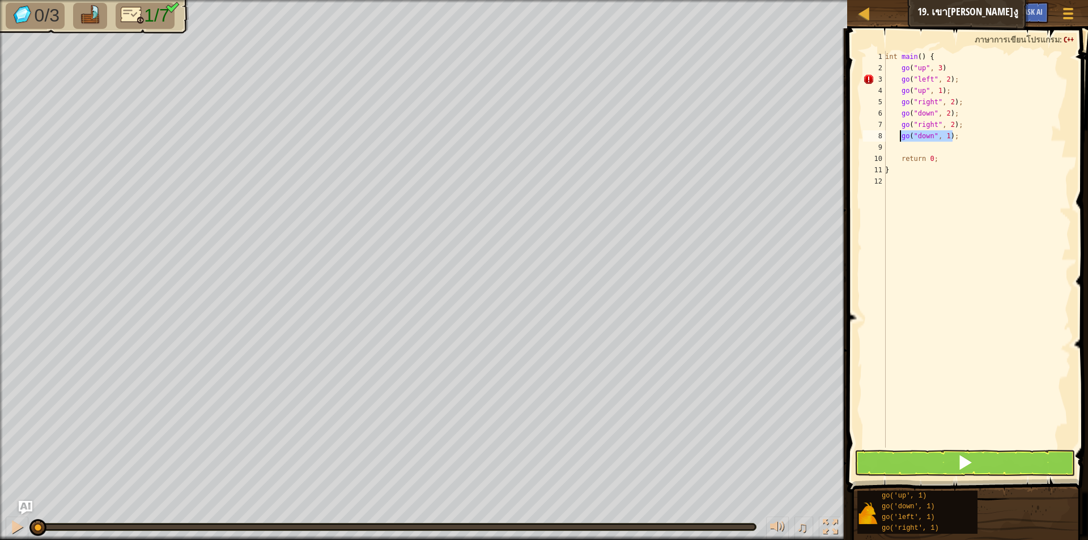
drag, startPoint x: 957, startPoint y: 135, endPoint x: 900, endPoint y: 139, distance: 56.8
click at [900, 139] on div "int main ( ) { go ( " up " , 3 ) go ( " left " , 2 ) ; go ( " up " , 1 ) ; go (…" at bounding box center [977, 260] width 188 height 419
type textarea "go("down", 1);"
type textarea "g"
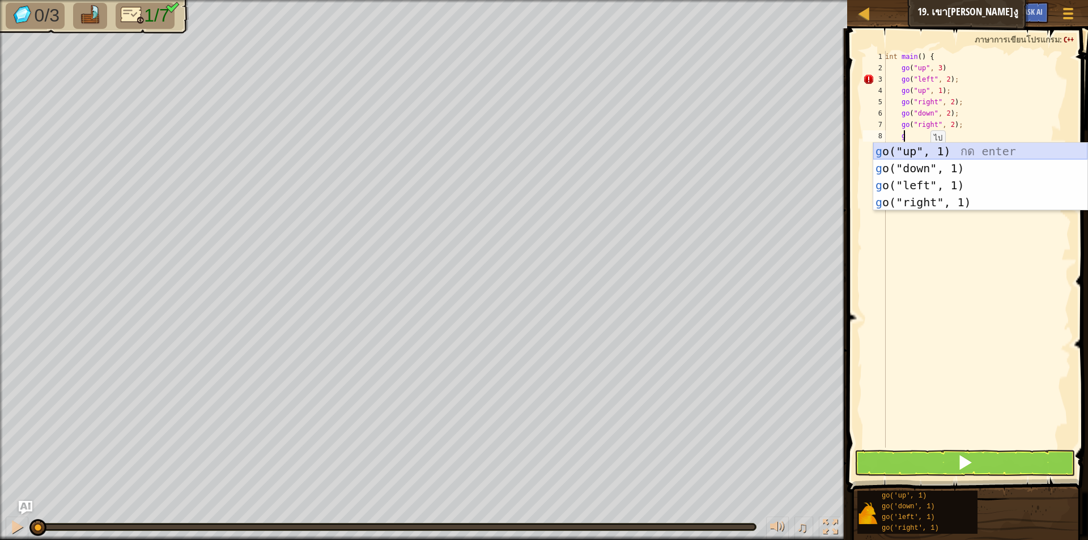
click at [951, 155] on div "g o("up", 1) กด enter g o("down", 1) กด enter g o("left", 1) กด enter g o("righ…" at bounding box center [980, 194] width 214 height 102
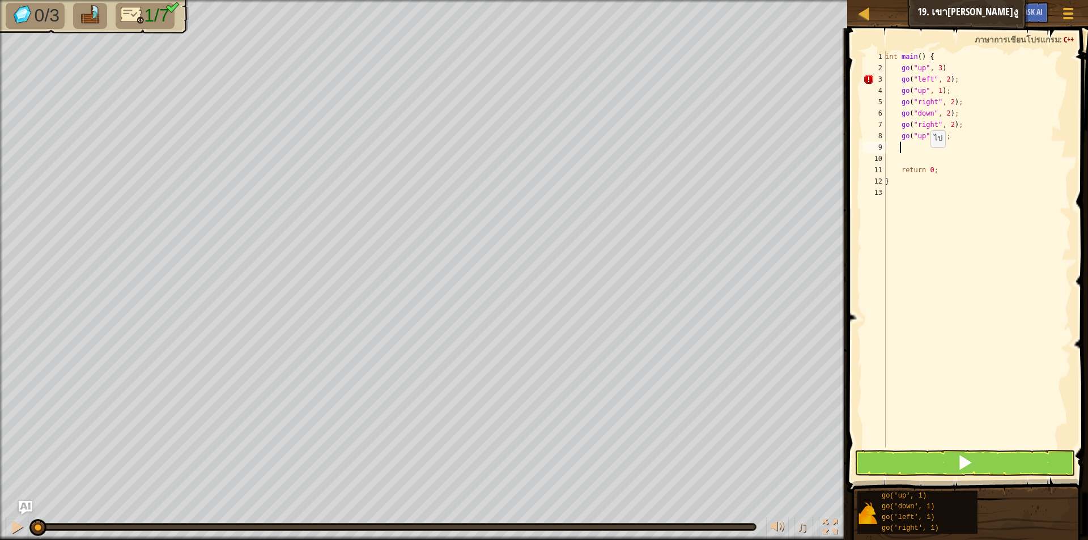
scroll to position [5, 1]
click at [938, 137] on div "int main ( ) { go ( " up " , 3 ) go ( " left " , 2 ) ; go ( " up " , 1 ) ; go (…" at bounding box center [977, 260] width 188 height 419
click at [960, 457] on span at bounding box center [965, 462] width 16 height 16
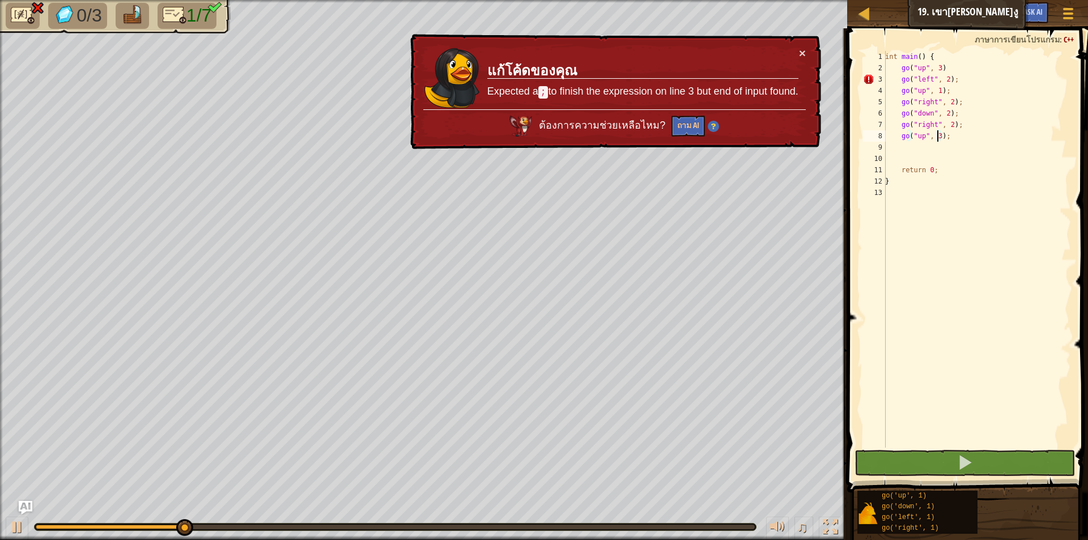
click at [962, 59] on div "int main ( ) { go ( " up " , 3 ) go ( " left " , 2 ) ; go ( " up " , 1 ) ; go (…" at bounding box center [977, 260] width 188 height 419
click at [946, 74] on div "int main ( ) { go ( " up " , 3 ) go ( " left " , 2 ) ; go ( " up " , 1 ) ; go (…" at bounding box center [977, 260] width 188 height 419
click at [947, 74] on div "int main ( ) { go ( " up " , 3 ) go ( " left " , 2 ) ; go ( " up " , 1 ) ; go (…" at bounding box center [977, 260] width 188 height 419
click at [957, 70] on div "int main ( ) { go ( " up " , 3 ) go ( " left " , 2 ) ; go ( " up " , 1 ) ; go (…" at bounding box center [977, 260] width 188 height 419
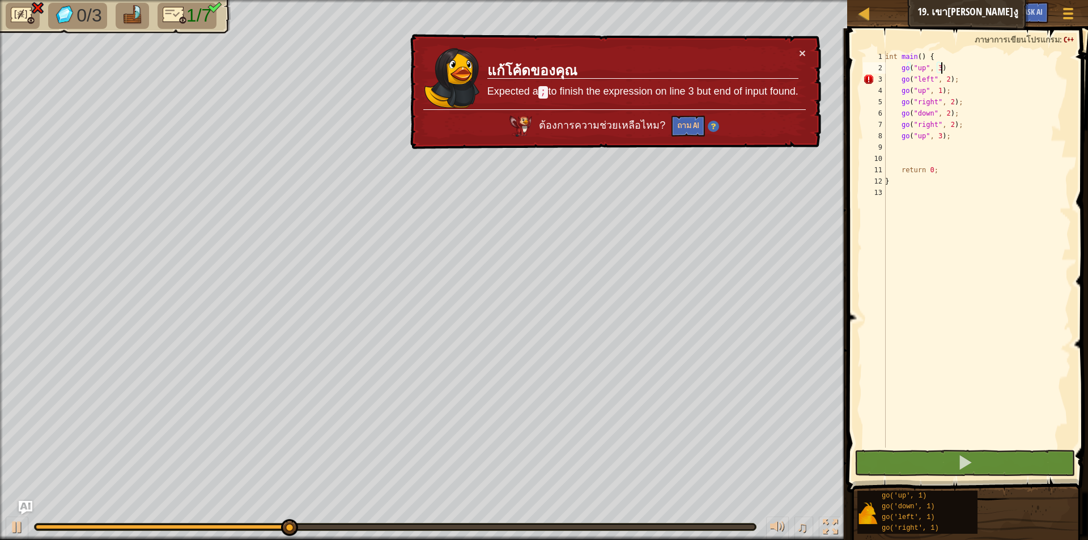
scroll to position [5, 5]
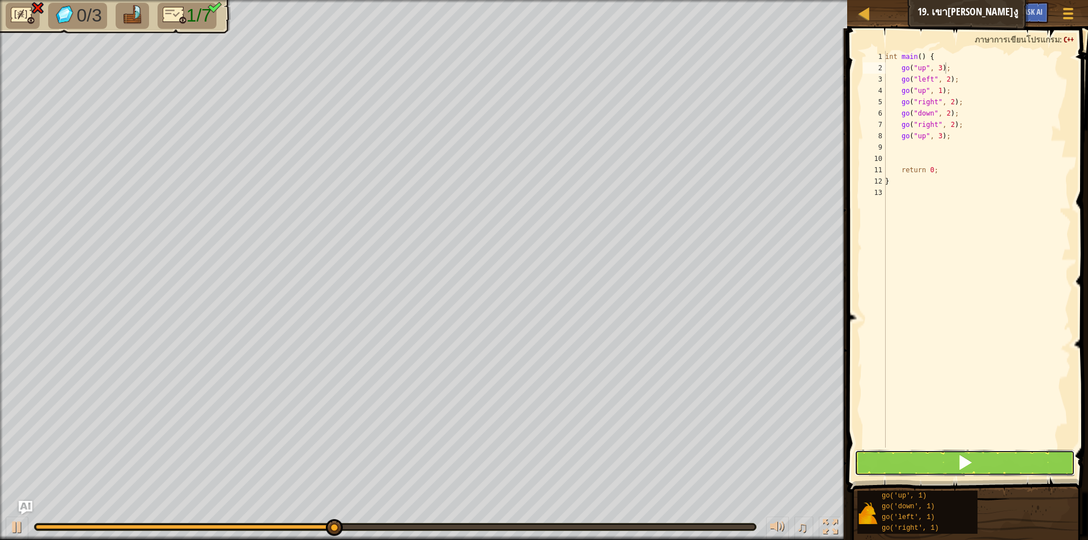
click at [991, 459] on button at bounding box center [964, 463] width 220 height 26
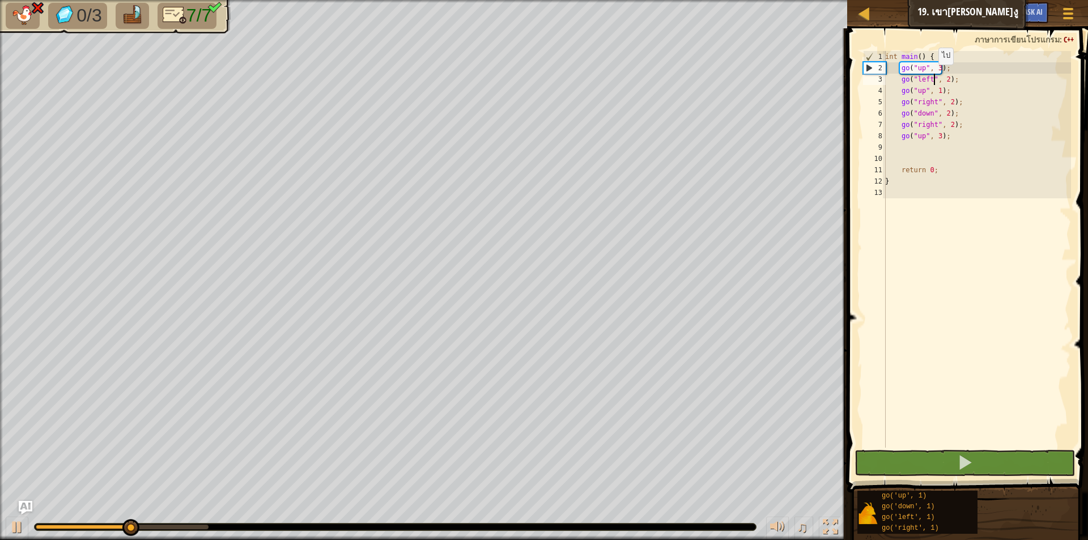
click at [932, 76] on div "int main ( ) { go ( " up " , 3 ) ; go ( " left " , 2 ) ; go ( " up " , 1 ) ; go…" at bounding box center [977, 260] width 188 height 419
drag, startPoint x: 960, startPoint y: 75, endPoint x: 903, endPoint y: 79, distance: 57.4
click at [903, 79] on div "int main ( ) { go ( " up " , 3 ) ; go ( " left " , 2 ) ; go ( " up " , 1 ) ; go…" at bounding box center [977, 260] width 188 height 419
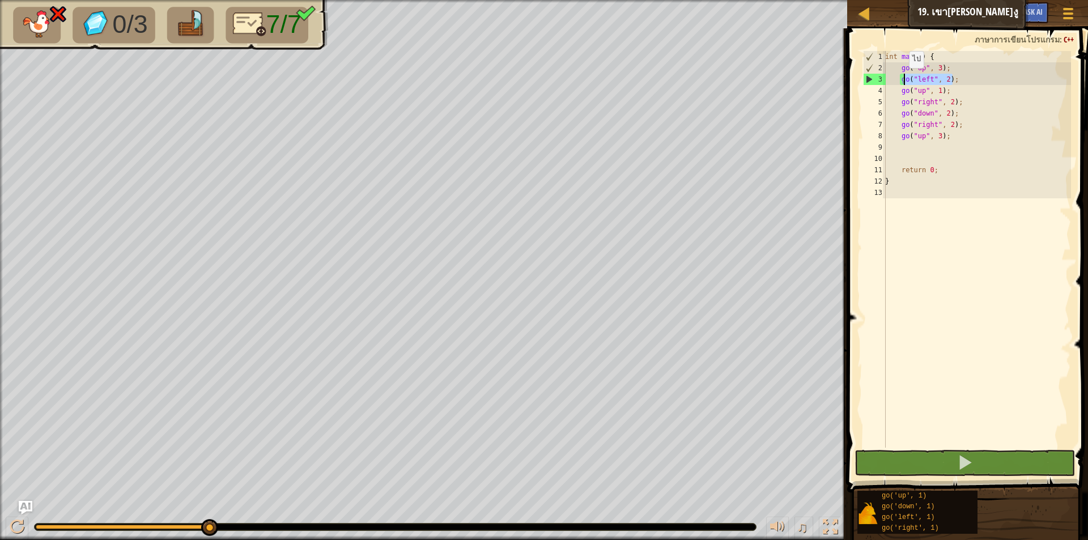
scroll to position [5, 1]
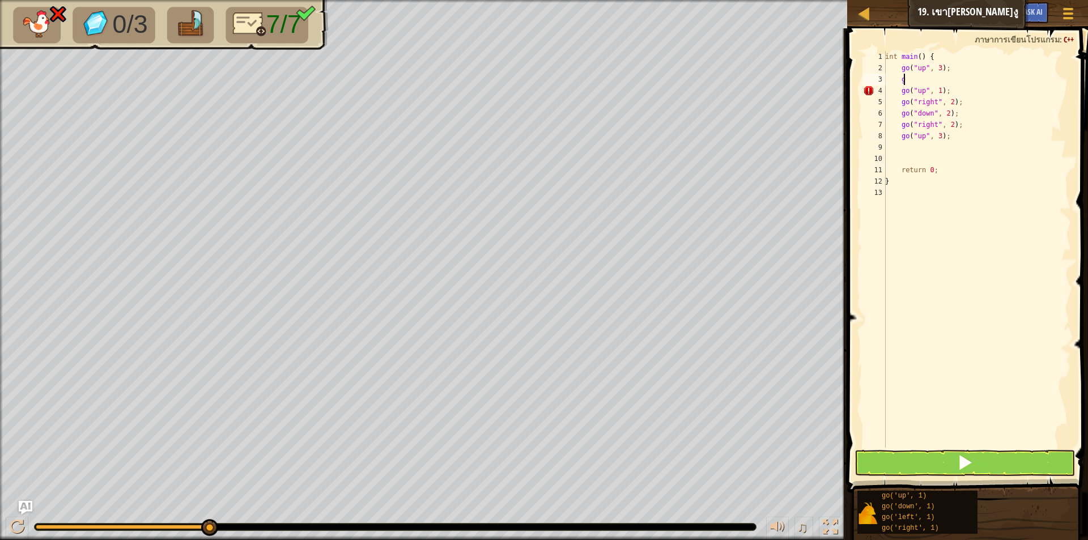
type textarea "go"
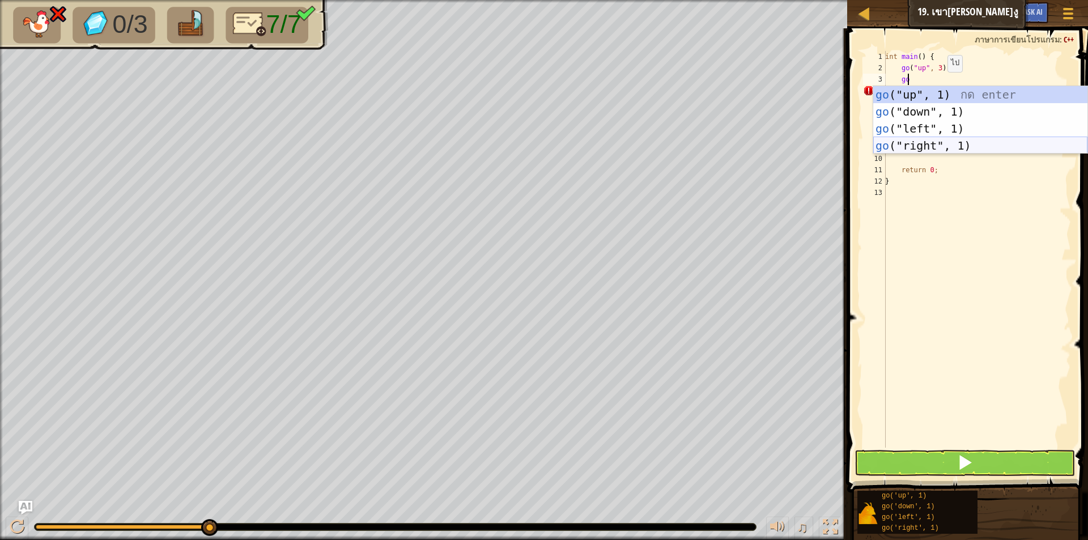
click at [920, 139] on div "go ("up", 1) กด enter go ("down", 1) กด enter go ("left", 1) กด enter go ("righ…" at bounding box center [980, 137] width 214 height 102
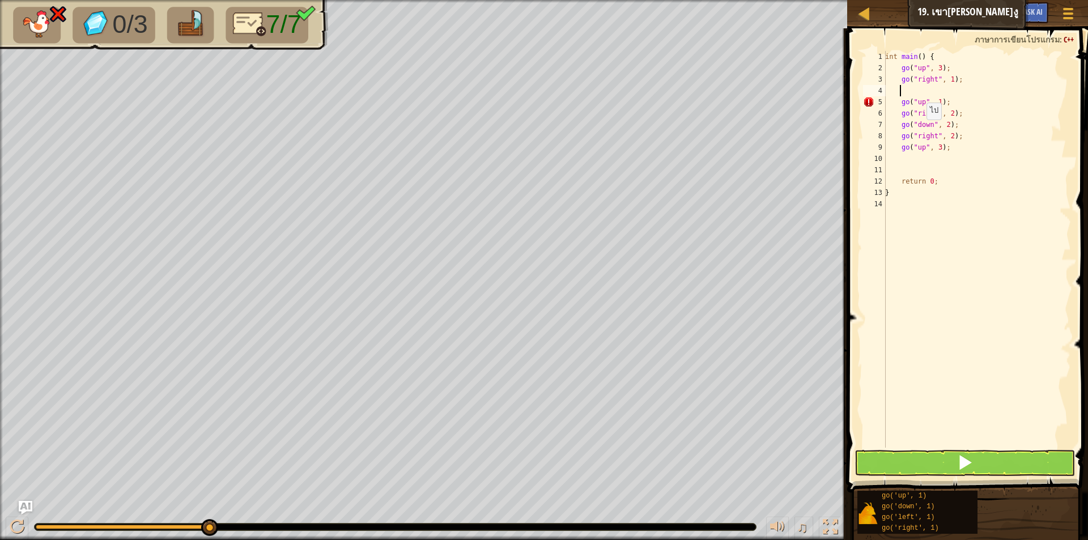
scroll to position [5, 1]
click at [949, 78] on div "int main ( ) { go ( " up " , 3 ) ; go ( " right " , 1 ) ; go ( " up " , 1 ) ; g…" at bounding box center [977, 260] width 188 height 419
type textarea "go("right", 2);"
click at [980, 456] on button at bounding box center [964, 463] width 220 height 26
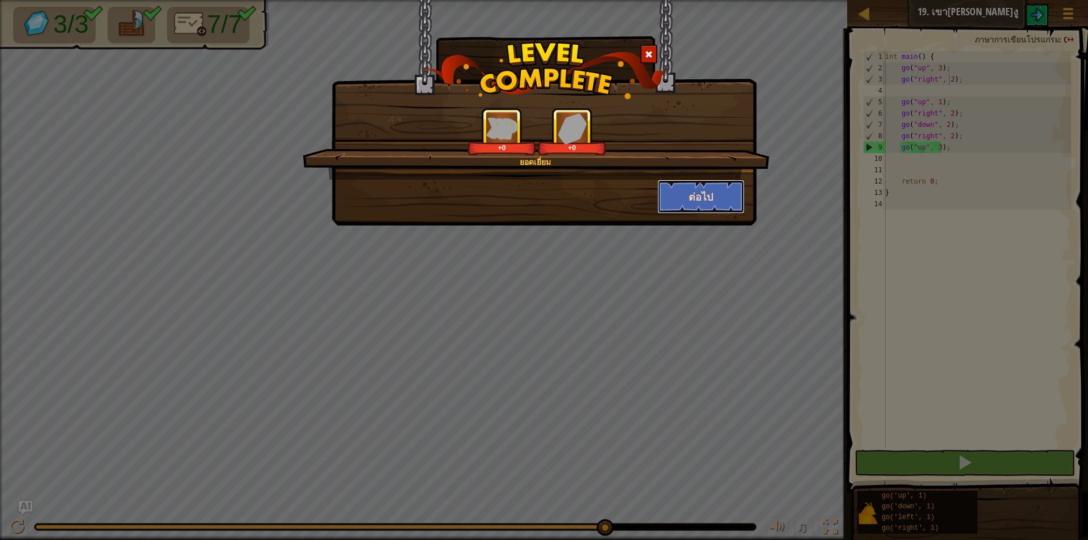
click at [662, 192] on button "ต่อไป" at bounding box center [701, 197] width 88 height 34
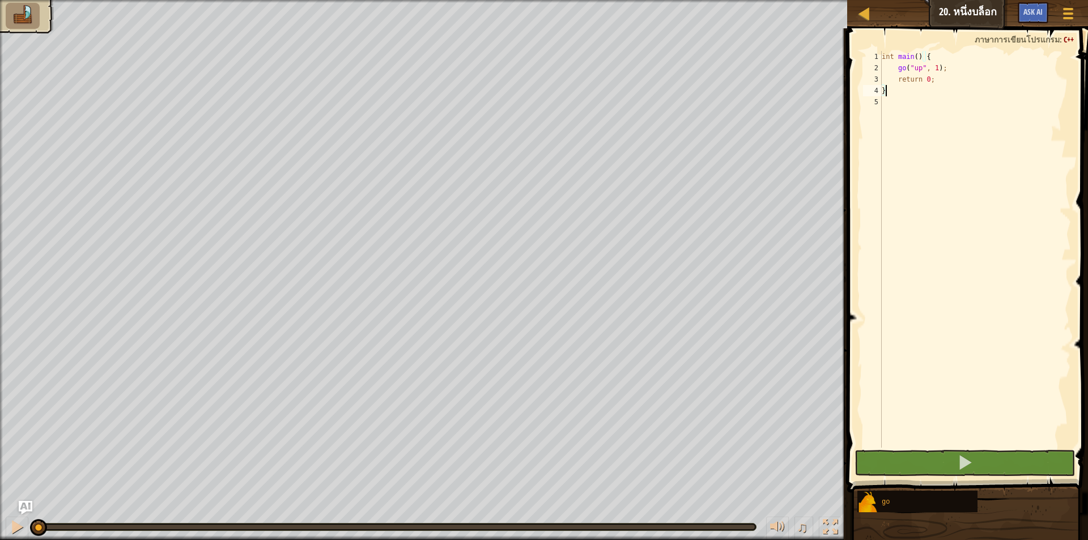
click at [933, 61] on div "int main ( ) { go ( " up " , 1 ) ; return 0 ; }" at bounding box center [975, 260] width 192 height 419
click at [935, 70] on div "int main ( ) { go ( " up " , 1 ) ; return 0 ; }" at bounding box center [975, 260] width 192 height 419
type textarea "go("up", 2);"
click at [971, 66] on div "int main ( ) { go ( " up " , 2 ) ; return 0 ; }" at bounding box center [975, 260] width 192 height 419
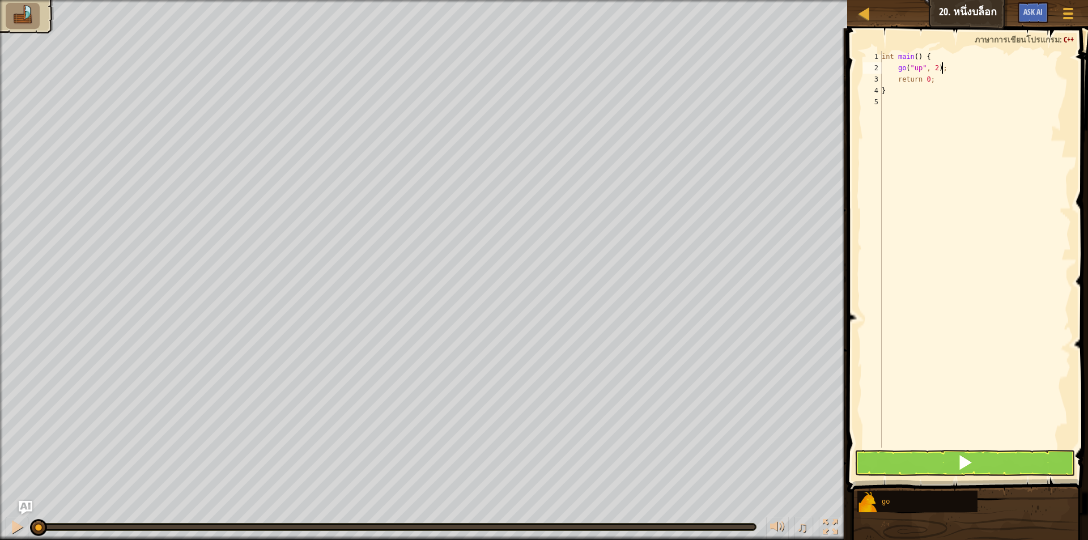
scroll to position [5, 1]
click at [961, 74] on div "int main ( ) { go ( " up " , 2 ) ; return 0 ; }" at bounding box center [975, 260] width 192 height 419
type textarea "g"
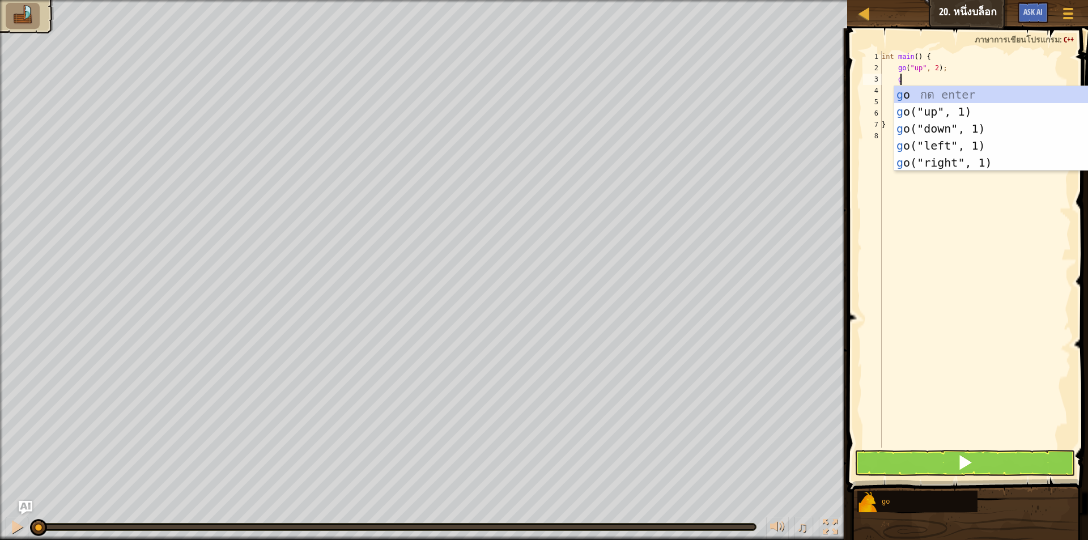
scroll to position [5, 1]
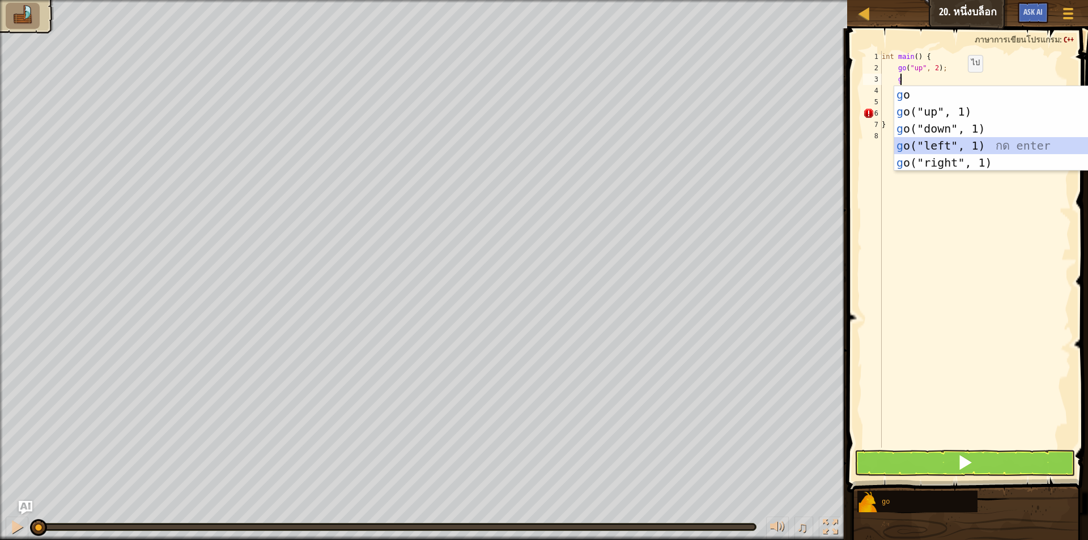
click at [936, 145] on div "g o กด enter g o("up", 1) กด enter g o("down", 1) กด enter g o("left", 1) กด en…" at bounding box center [1001, 145] width 214 height 119
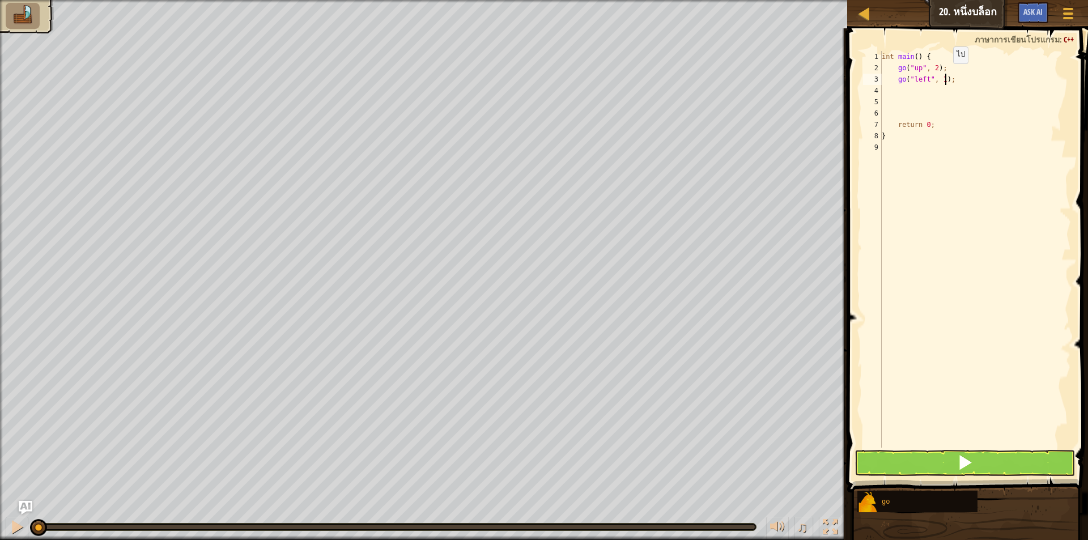
click at [943, 75] on div "int main ( ) { go ( " up " , 2 ) ; go ( " left " , 1 ) ; return 0 ; }" at bounding box center [975, 260] width 192 height 419
click at [942, 75] on div "int main ( ) { go ( " up " , 2 ) ; go ( " left " , 1 ) ; return 0 ; }" at bounding box center [975, 260] width 192 height 419
type textarea "go("left", 3);"
click at [960, 98] on div "int main ( ) { go ( " up " , 2 ) ; go ( " left " , 3 ) ; return 0 ; }" at bounding box center [975, 260] width 192 height 419
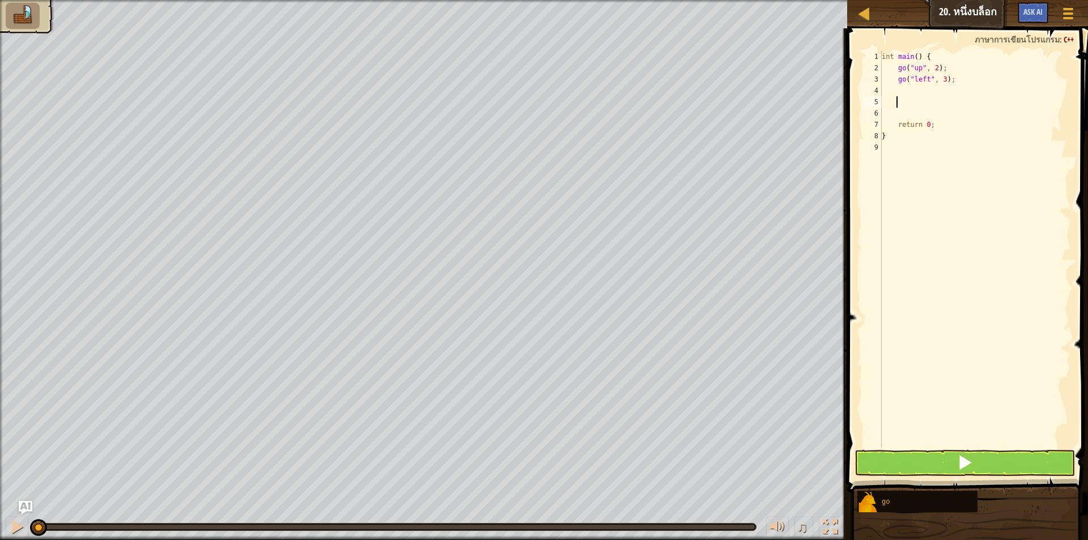
scroll to position [5, 1]
click at [959, 90] on div "int main ( ) { go ( " up " , 2 ) ; go ( " left " , 3 ) ; return 0 ; }" at bounding box center [975, 260] width 192 height 419
type textarea "h"
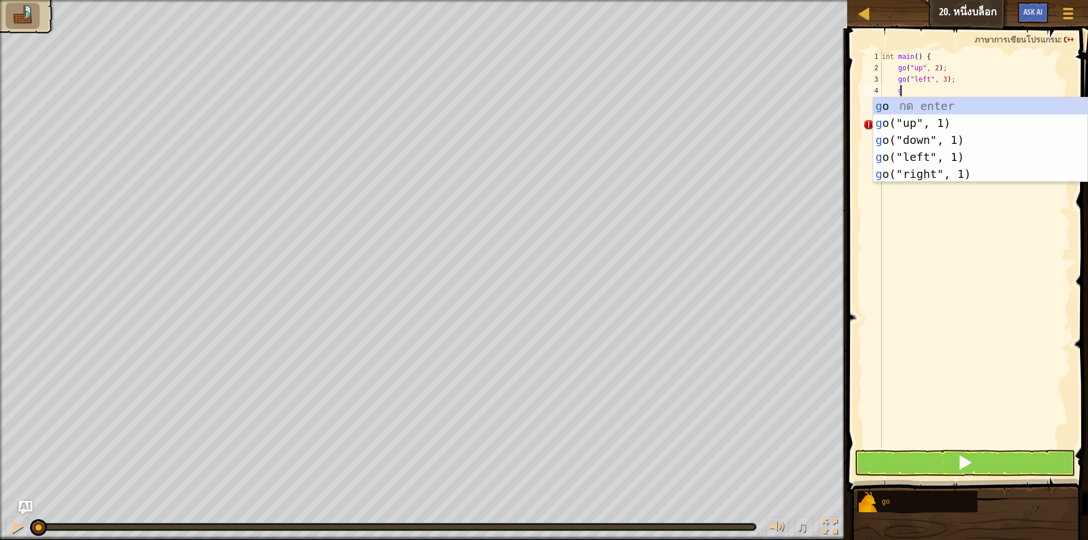
type textarea "go"
click at [926, 135] on div "go กด enter go ("up", 1) กด enter go ("down", 1) กด enter go ("left", 1) กด ent…" at bounding box center [980, 156] width 214 height 119
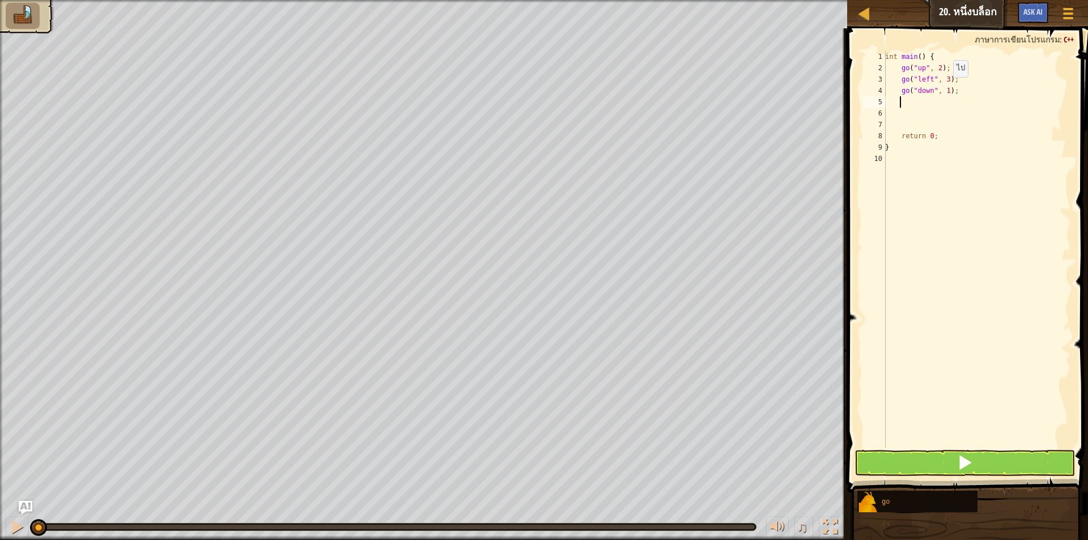
click at [947, 88] on div "int main ( ) { go ( " up " , 2 ) ; go ( " left " , 3 ) ; go ( " down " , 1 ) ; …" at bounding box center [977, 260] width 188 height 419
type textarea "go("down", 2);"
click at [960, 103] on div "int main ( ) { go ( " up " , 2 ) ; go ( " left " , 3 ) ; go ( " down " , 2 ) ; …" at bounding box center [977, 260] width 188 height 419
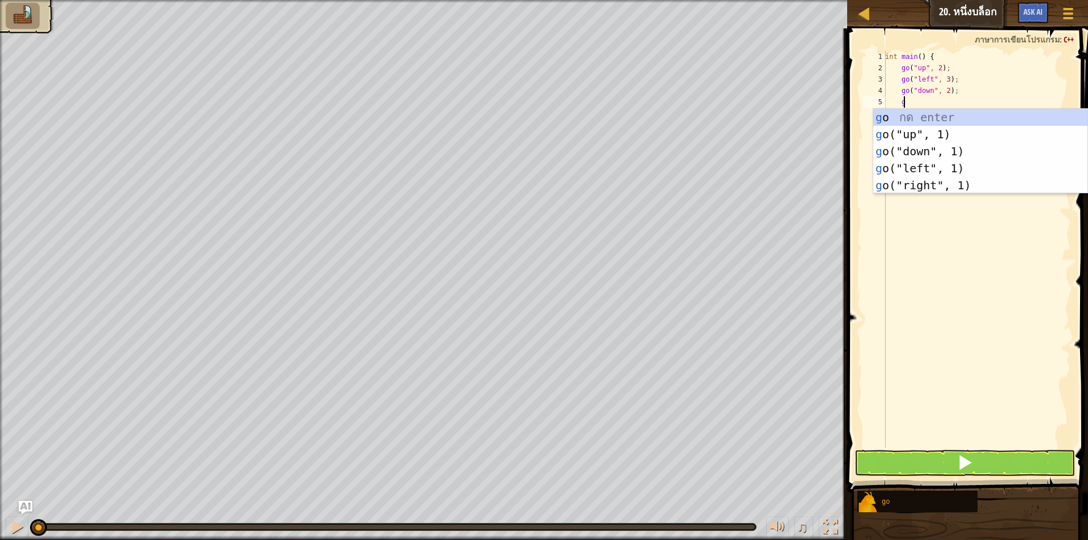
scroll to position [5, 1]
type textarea "go"
click at [943, 178] on div "go กด enter go ("up", 1) กด enter go ("down", 1) กด enter go ("left", 1) กด ent…" at bounding box center [980, 168] width 214 height 119
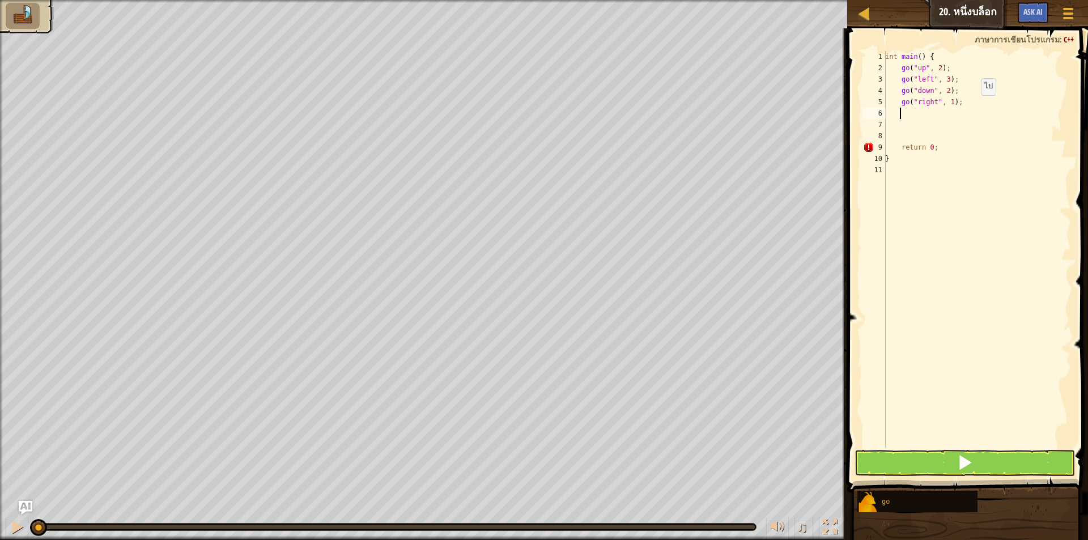
scroll to position [5, 1]
click at [947, 103] on div "int main ( ) { go ( " up " , 2 ) ; go ( " left " , 3 ) ; go ( " down " , 2 ) ; …" at bounding box center [977, 260] width 188 height 419
type textarea "go("right", 1);"
click at [975, 457] on button at bounding box center [964, 463] width 220 height 26
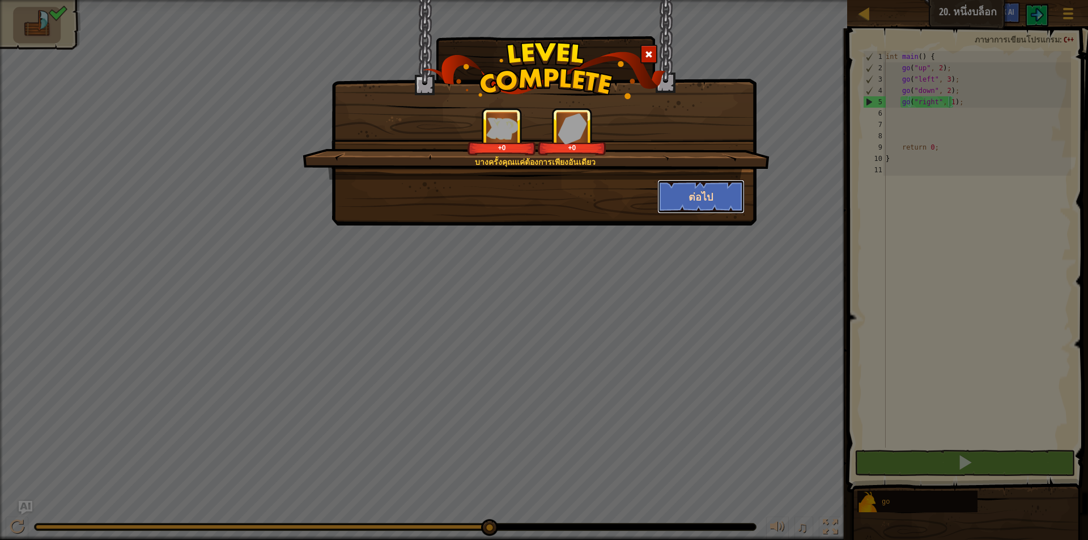
click at [675, 188] on button "ต่อไป" at bounding box center [701, 197] width 88 height 34
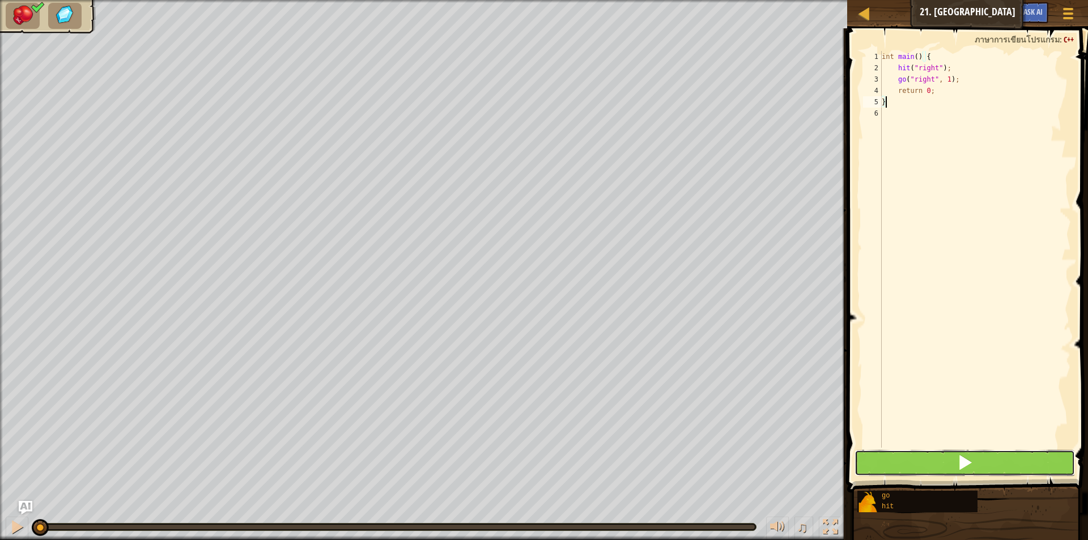
click at [995, 450] on button at bounding box center [964, 463] width 220 height 26
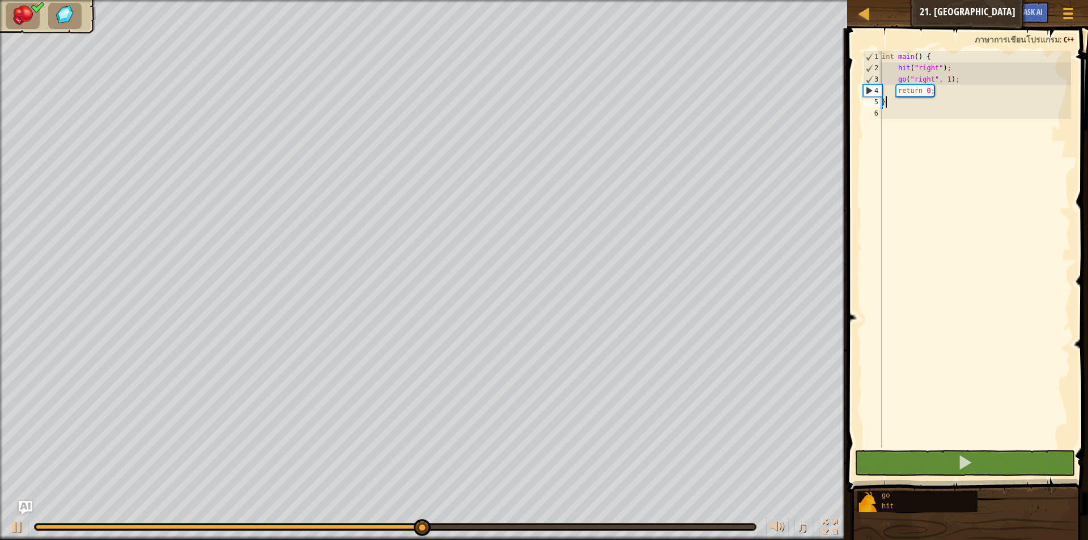
click at [963, 85] on div "int main ( ) { hit ( " right " ) ; go ( " right " , 1 ) ; return 0 ; }" at bounding box center [975, 260] width 192 height 419
click at [973, 75] on div "int main ( ) { hit ( " right " ) ; go ( " right " , 1 ) ; return 0 ; }" at bounding box center [975, 260] width 192 height 419
type textarea "go("right", 1);"
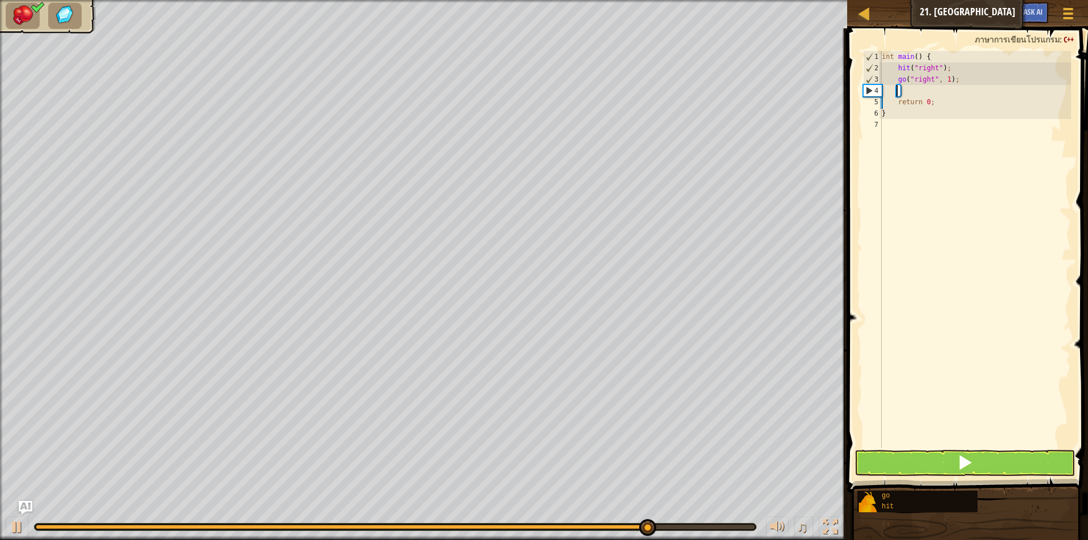
type textarea "เ"
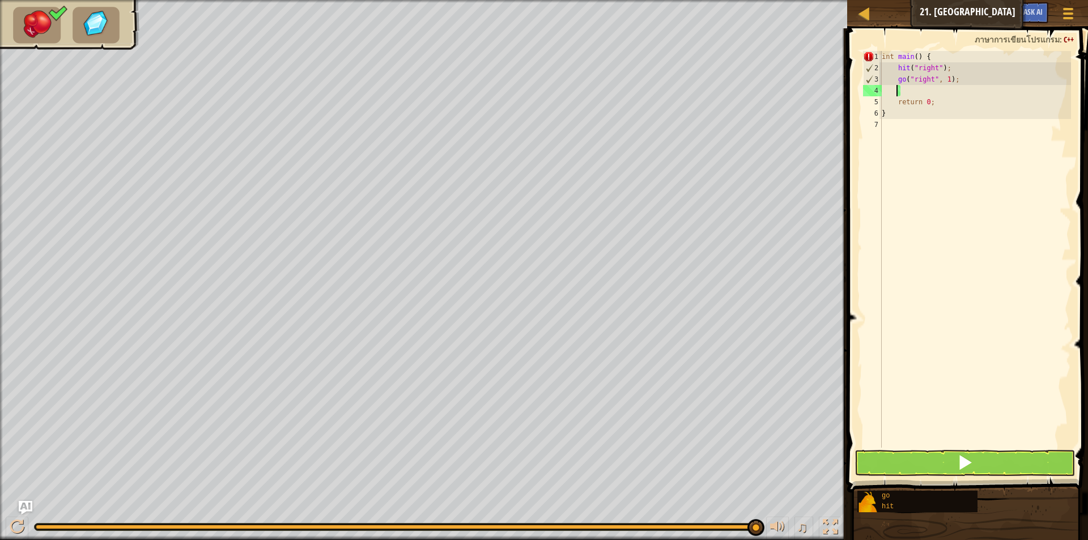
scroll to position [5, 1]
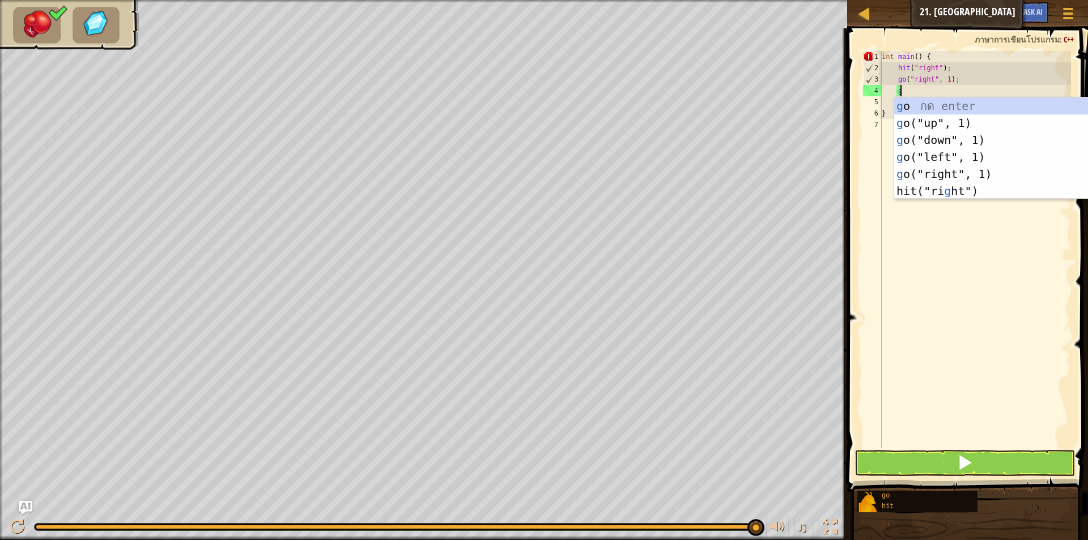
type textarea "go"
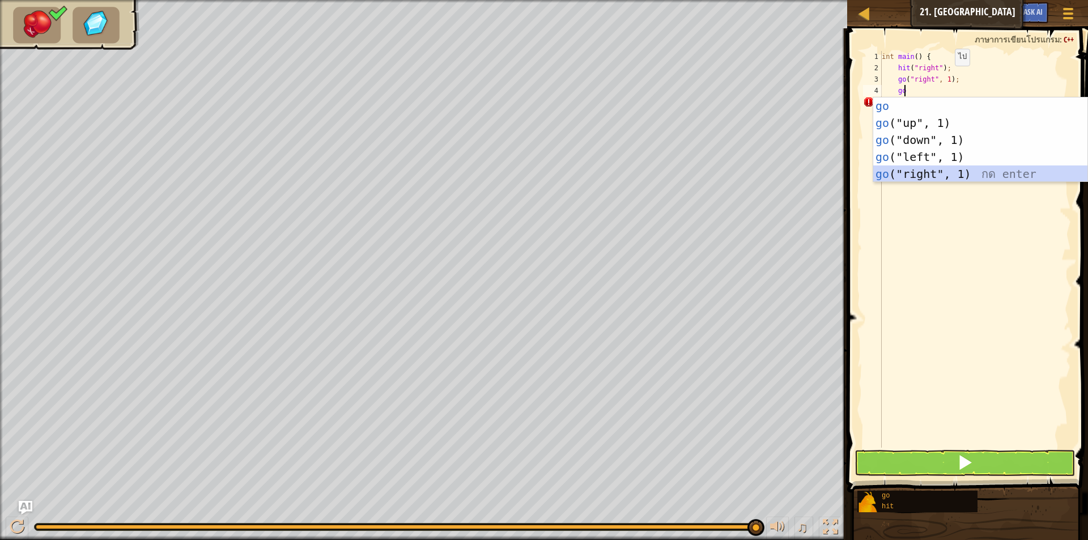
click at [932, 167] on div "go กด enter go ("up", 1) กด enter go ("down", 1) กด enter go ("left", 1) กด ent…" at bounding box center [980, 156] width 214 height 119
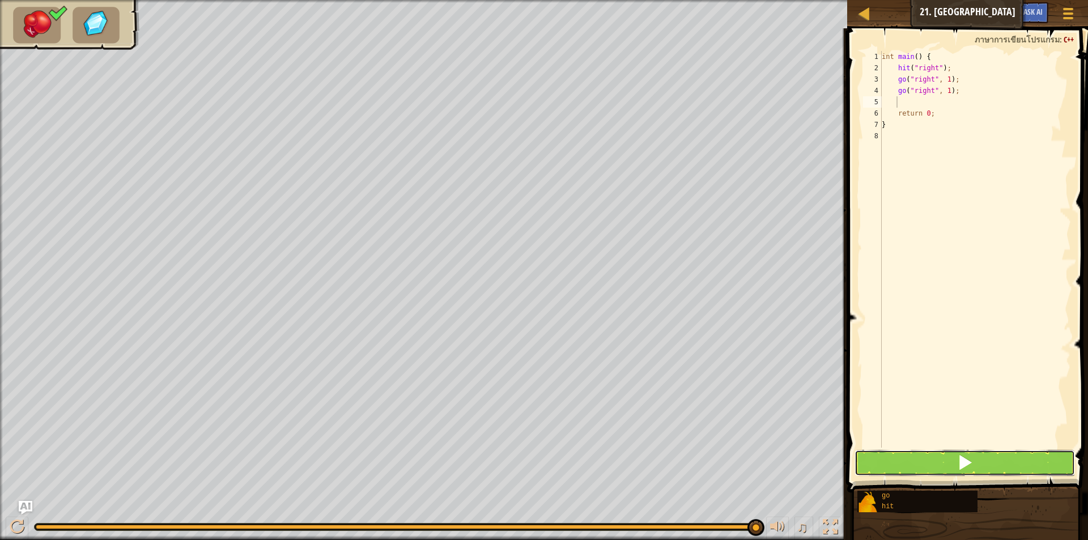
click at [950, 461] on button at bounding box center [964, 463] width 220 height 26
